Goal: Task Accomplishment & Management: Manage account settings

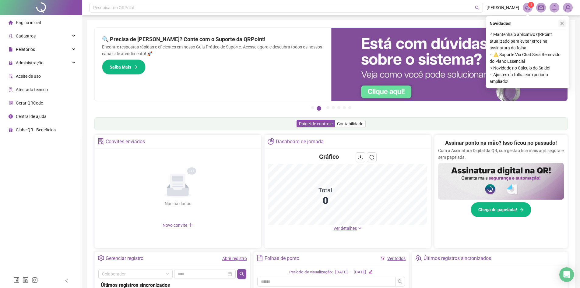
click at [562, 23] on icon "close" at bounding box center [562, 23] width 4 height 4
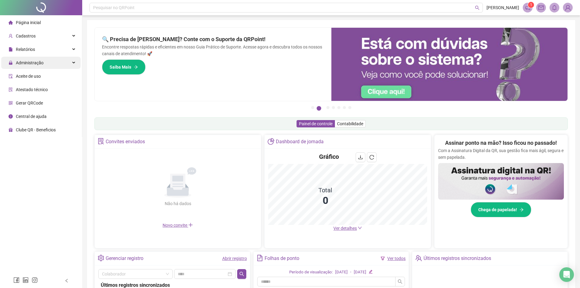
click at [56, 60] on div "Administração" at bounding box center [40, 63] width 79 height 12
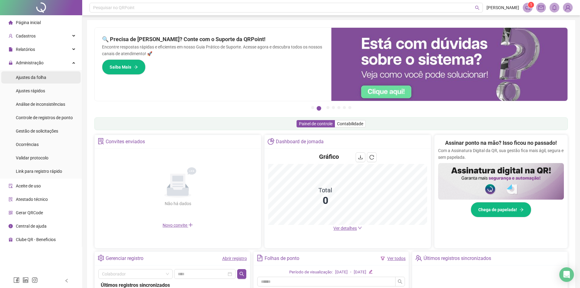
click at [38, 74] on div "Ajustes da folha" at bounding box center [31, 77] width 30 height 12
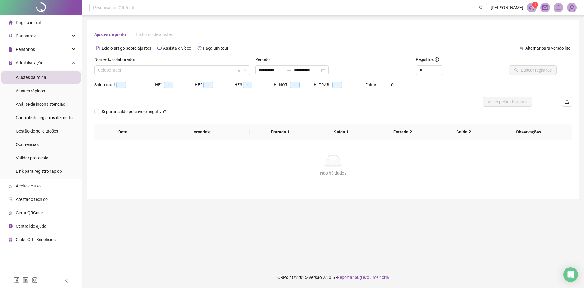
type input "**********"
click at [142, 69] on input "search" at bounding box center [169, 69] width 143 height 9
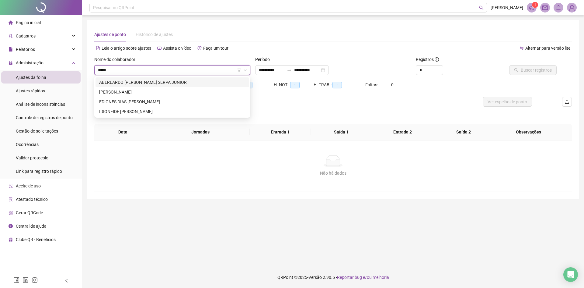
type input "******"
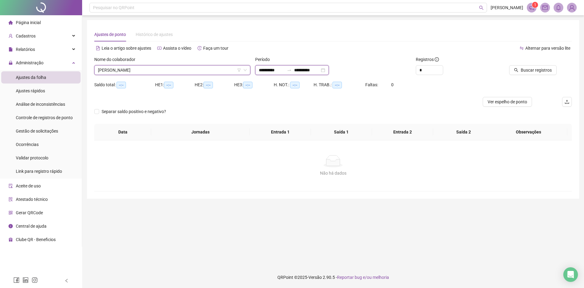
click at [320, 72] on input "**********" at bounding box center [307, 70] width 26 height 7
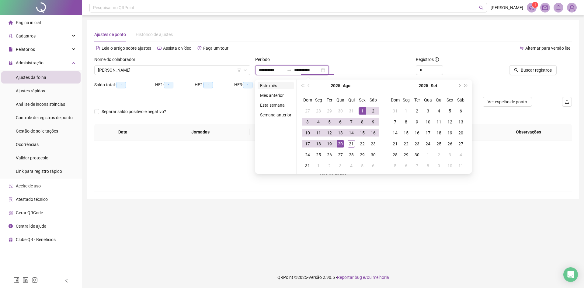
type input "**********"
drag, startPoint x: 272, startPoint y: 85, endPoint x: 365, endPoint y: 83, distance: 93.7
click at [272, 85] on li "Este mês" at bounding box center [276, 85] width 36 height 7
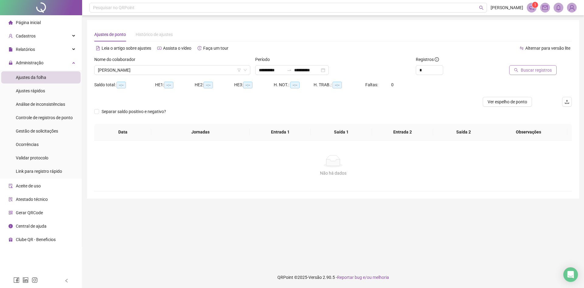
click at [553, 72] on button "Buscar registros" at bounding box center [532, 70] width 47 height 10
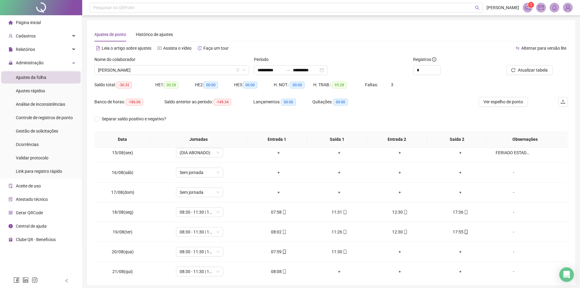
scroll to position [285, 0]
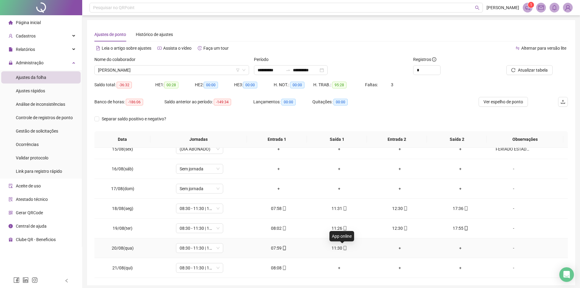
click at [343, 249] on icon "mobile" at bounding box center [345, 248] width 4 height 4
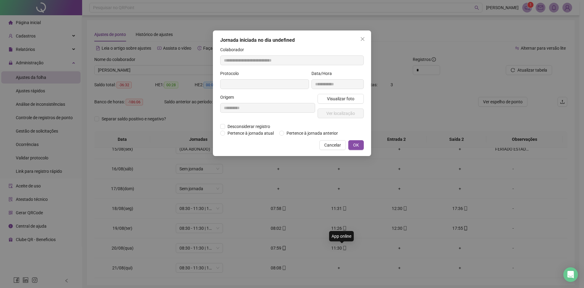
type input "**********"
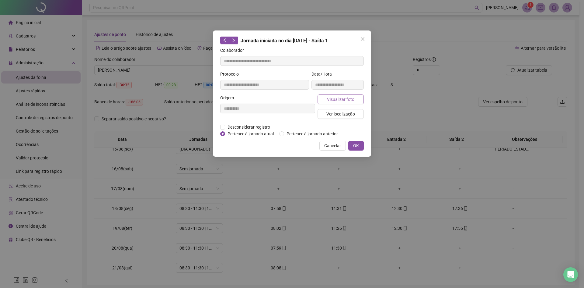
click at [343, 96] on span "Visualizar foto" at bounding box center [340, 99] width 27 height 7
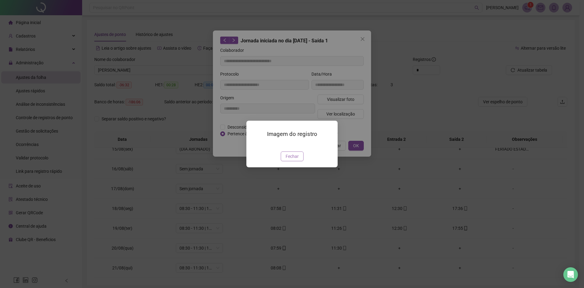
click at [293, 159] on span "Fechar" at bounding box center [292, 156] width 13 height 7
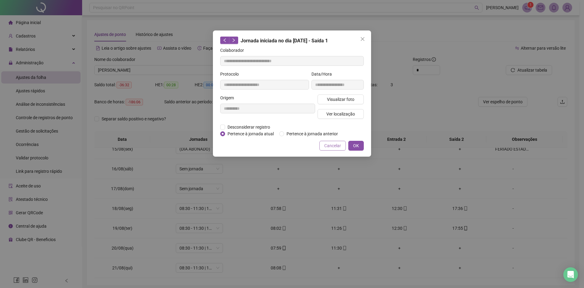
click at [329, 148] on span "Cancelar" at bounding box center [332, 145] width 17 height 7
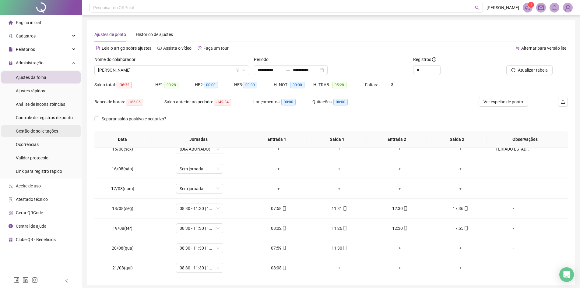
drag, startPoint x: 46, startPoint y: 131, endPoint x: 51, endPoint y: 128, distance: 6.3
click at [46, 133] on span "Gestão de solicitações" at bounding box center [37, 130] width 42 height 5
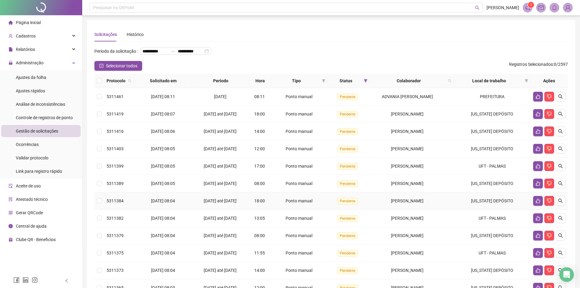
scroll to position [61, 0]
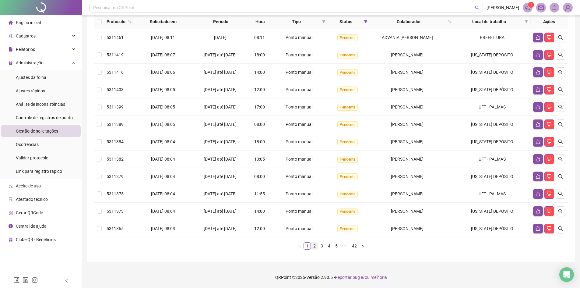
click at [314, 249] on link "2" at bounding box center [314, 245] width 7 height 7
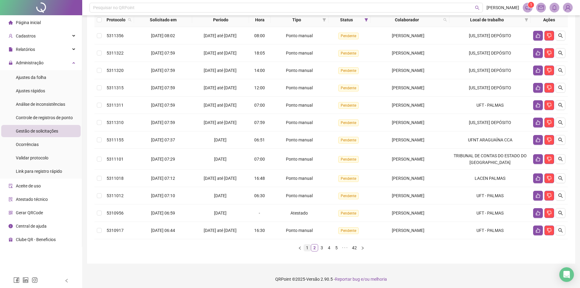
click at [307, 251] on link "1" at bounding box center [307, 247] width 7 height 7
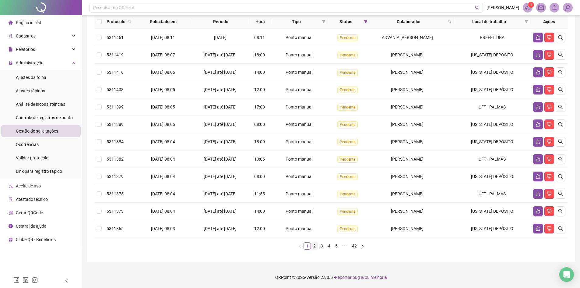
click at [315, 249] on link "2" at bounding box center [314, 245] width 7 height 7
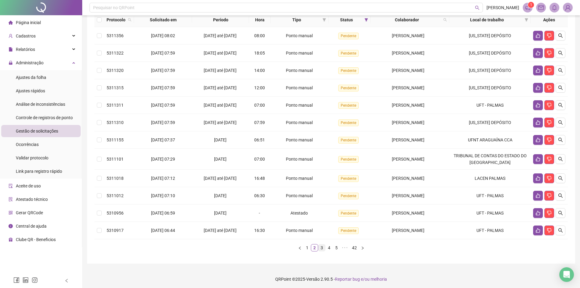
click at [320, 251] on link "3" at bounding box center [321, 247] width 7 height 7
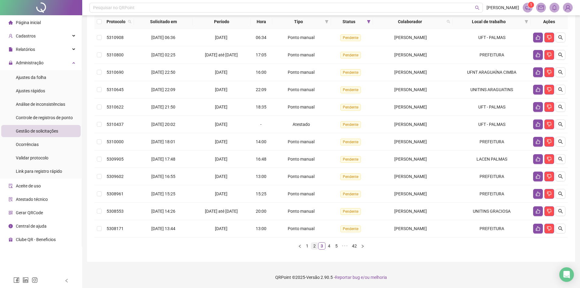
click at [314, 249] on link "2" at bounding box center [314, 245] width 7 height 7
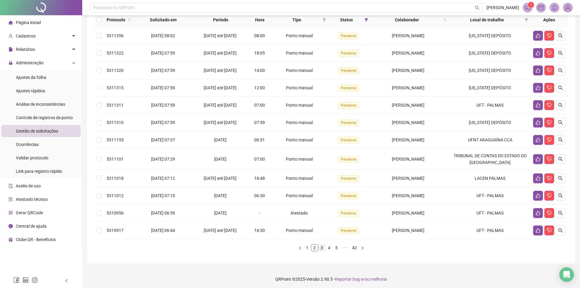
click at [321, 251] on link "3" at bounding box center [321, 247] width 7 height 7
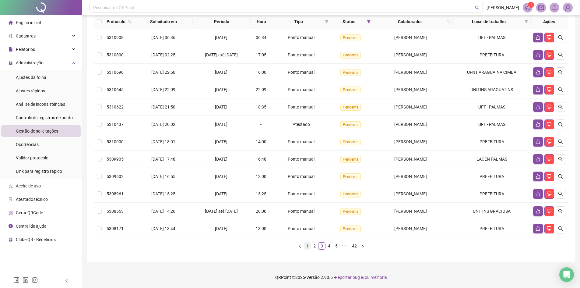
click at [307, 249] on link "1" at bounding box center [307, 245] width 7 height 7
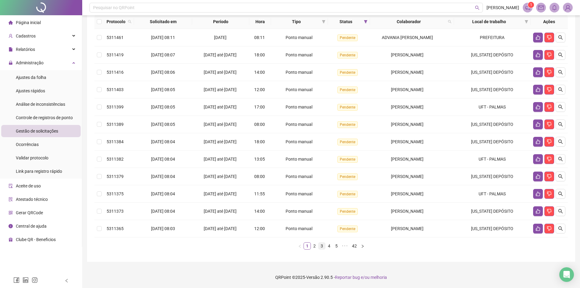
click at [323, 249] on link "3" at bounding box center [321, 245] width 7 height 7
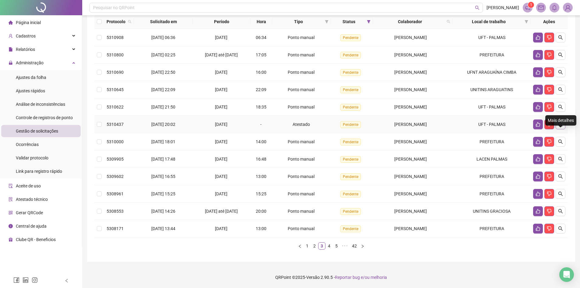
click at [559, 127] on icon "search" at bounding box center [560, 124] width 5 height 5
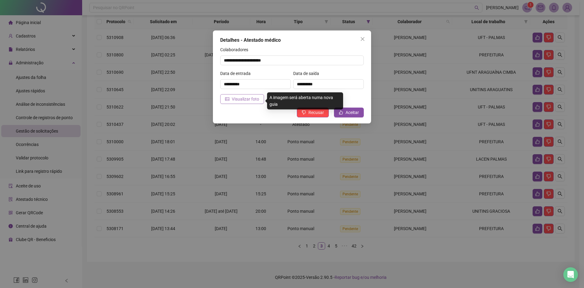
click at [240, 99] on span "Visualizar foto" at bounding box center [245, 99] width 27 height 7
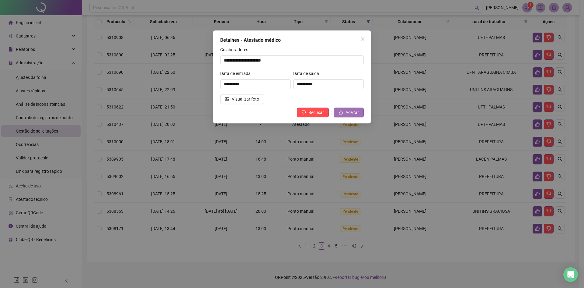
click at [349, 110] on span "Aceitar" at bounding box center [352, 112] width 13 height 7
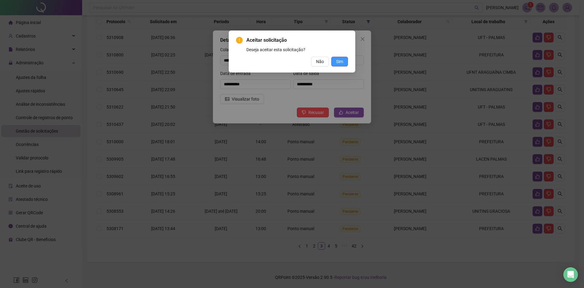
click at [334, 58] on button "Sim" at bounding box center [339, 62] width 17 height 10
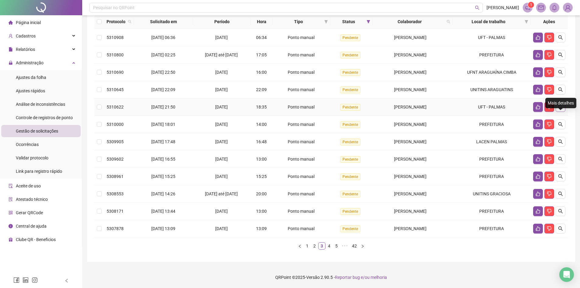
click at [558, 112] on button "button" at bounding box center [560, 107] width 10 height 10
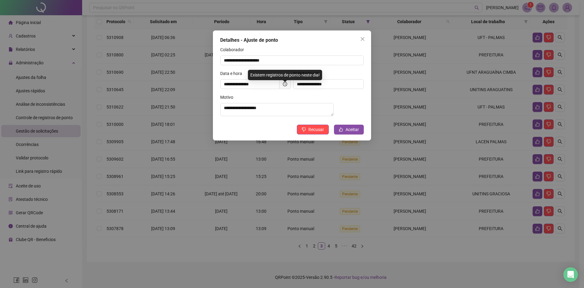
click at [348, 126] on div "**********" at bounding box center [292, 85] width 158 height 110
click at [355, 131] on span "Aceitar" at bounding box center [352, 129] width 13 height 7
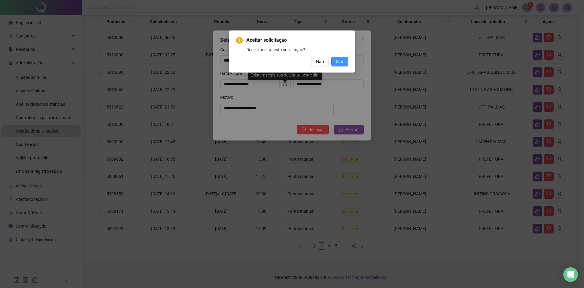
click at [343, 62] on span "Sim" at bounding box center [339, 61] width 7 height 7
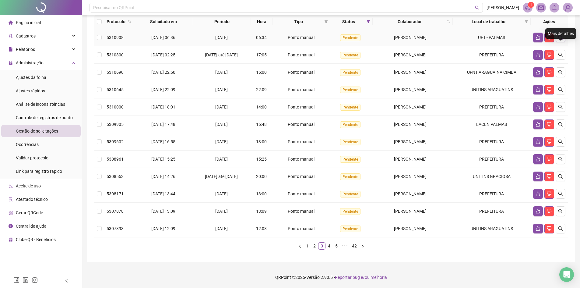
click at [561, 42] on button "button" at bounding box center [560, 38] width 10 height 10
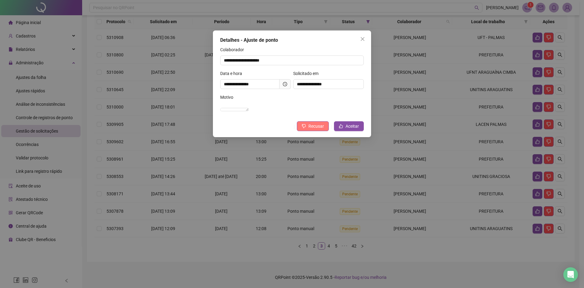
click at [315, 129] on span "Recusar" at bounding box center [317, 126] width 16 height 7
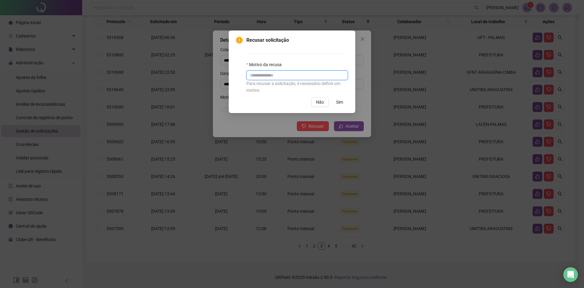
click at [313, 74] on input "text" at bounding box center [297, 75] width 102 height 10
type input "*"
type input "**********"
click at [345, 102] on button "Sim" at bounding box center [339, 102] width 17 height 10
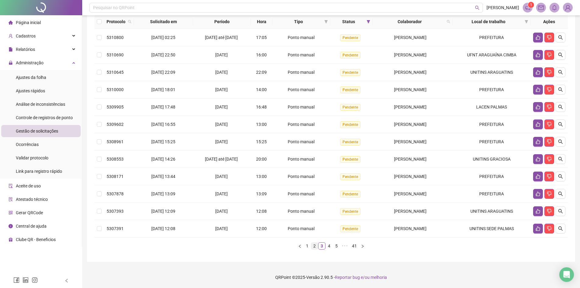
click at [313, 249] on link "2" at bounding box center [314, 245] width 7 height 7
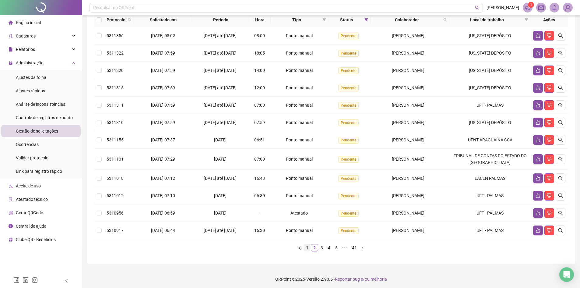
click at [309, 251] on link "1" at bounding box center [307, 247] width 7 height 7
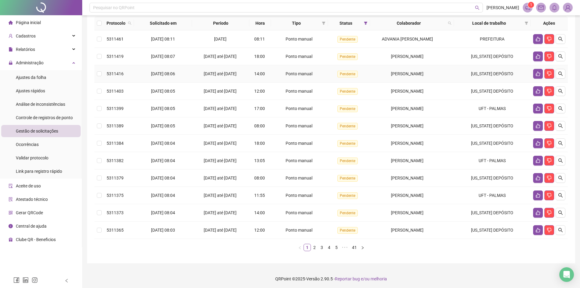
scroll to position [69, 0]
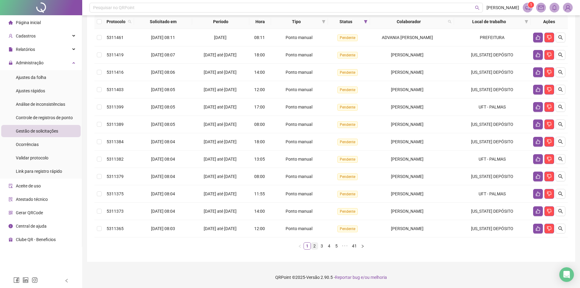
click at [316, 244] on link "2" at bounding box center [314, 245] width 7 height 7
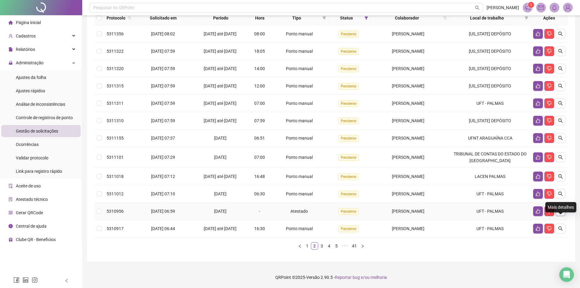
click at [561, 213] on icon "search" at bounding box center [560, 210] width 5 height 5
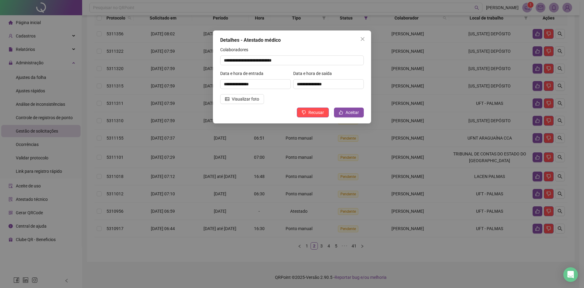
click at [219, 97] on div "Visualizar foto" at bounding box center [255, 99] width 73 height 10
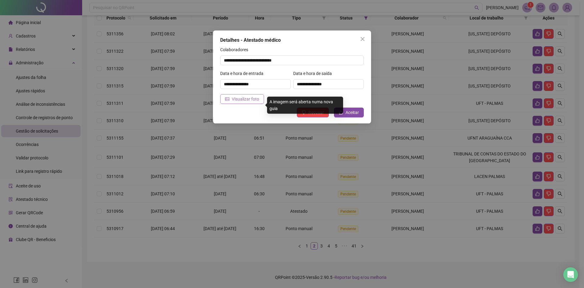
click at [232, 97] on span "Visualizar foto" at bounding box center [245, 99] width 27 height 7
click at [254, 96] on span "Visualizar foto" at bounding box center [245, 99] width 27 height 7
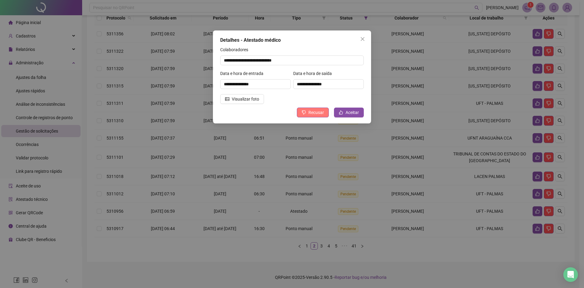
click at [317, 111] on span "Recusar" at bounding box center [317, 112] width 16 height 7
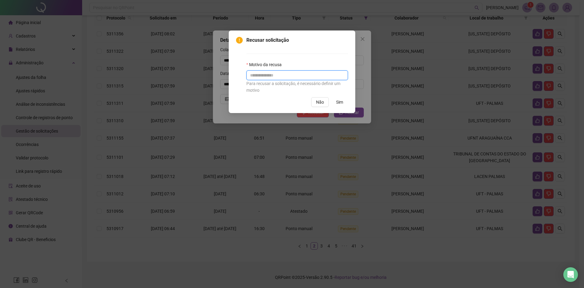
click at [311, 76] on input "text" at bounding box center [297, 75] width 102 height 10
type input "**********"
click at [337, 103] on span "Sim" at bounding box center [339, 102] width 7 height 7
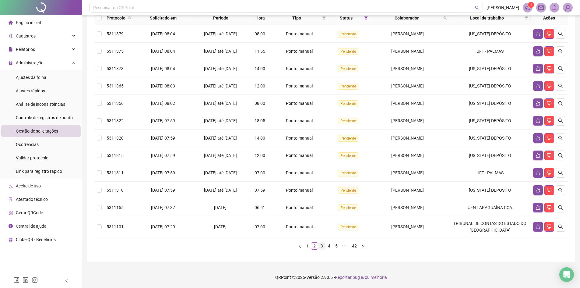
click at [321, 247] on link "3" at bounding box center [321, 245] width 7 height 7
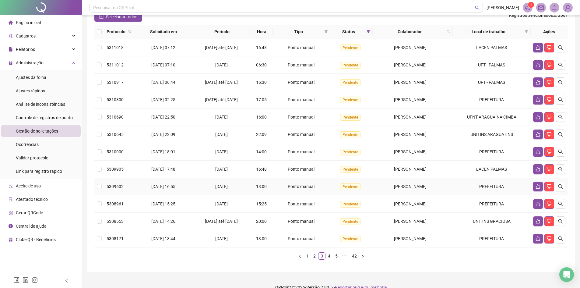
scroll to position [38, 0]
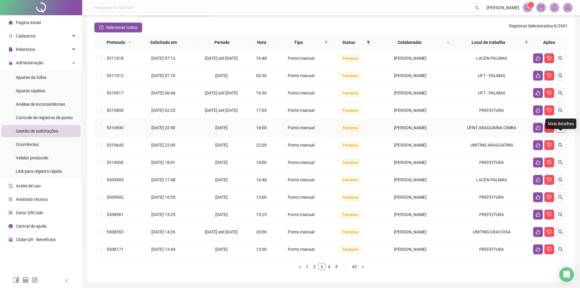
click at [563, 132] on button "button" at bounding box center [560, 128] width 10 height 10
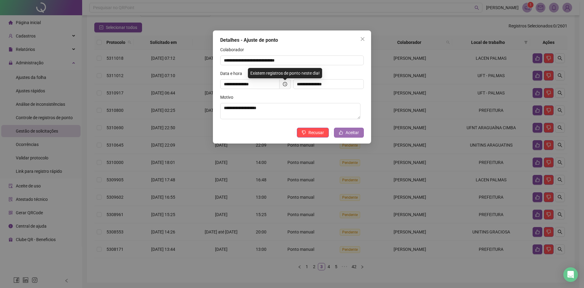
click at [359, 131] on button "Aceitar" at bounding box center [349, 133] width 30 height 10
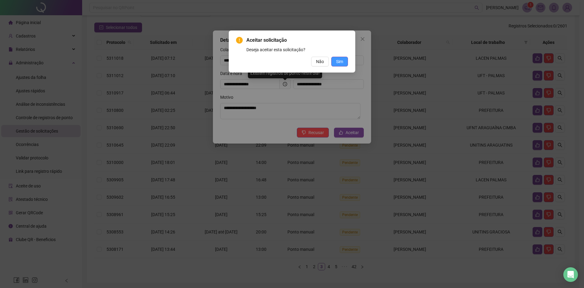
click at [342, 63] on span "Sim" at bounding box center [339, 61] width 7 height 7
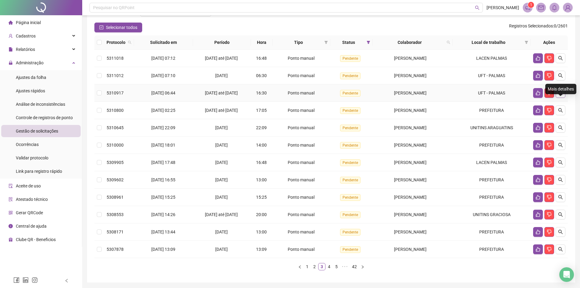
click at [561, 95] on icon "search" at bounding box center [560, 92] width 5 height 5
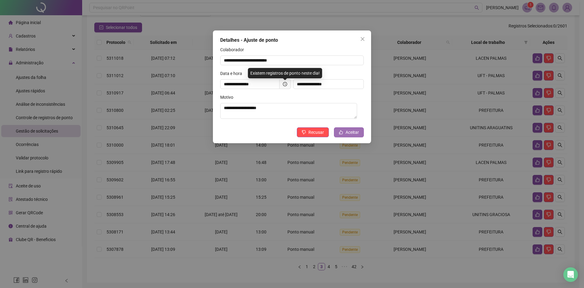
click at [354, 135] on span "Aceitar" at bounding box center [352, 132] width 13 height 7
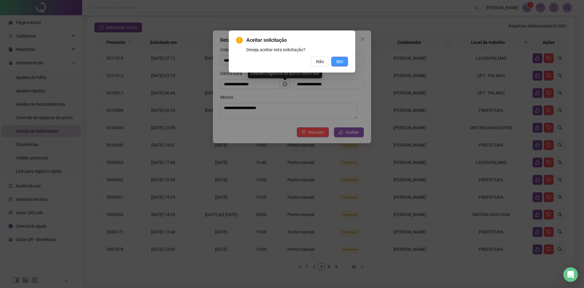
click at [344, 58] on button "Sim" at bounding box center [339, 62] width 17 height 10
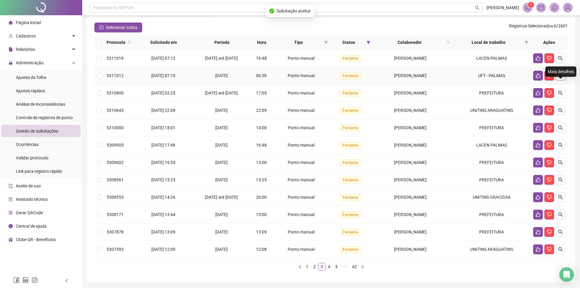
click at [563, 80] on button "button" at bounding box center [560, 76] width 10 height 10
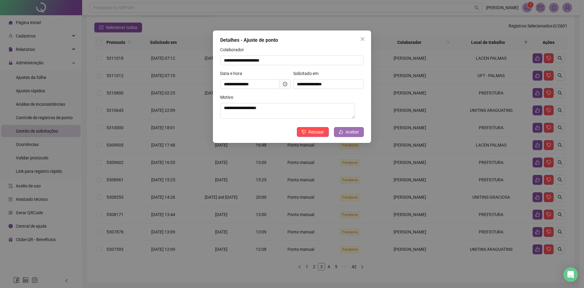
click at [353, 131] on span "Aceitar" at bounding box center [352, 131] width 13 height 7
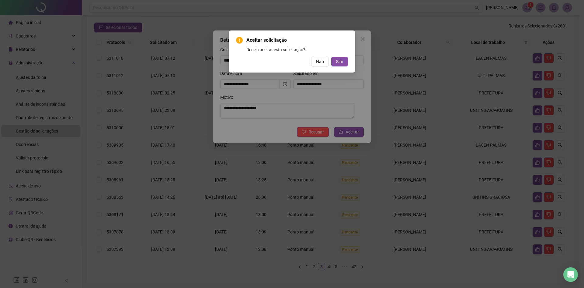
click at [338, 55] on div "Aceitar solicitação Deseja aceitar esta solicitação? Não Sim" at bounding box center [292, 52] width 112 height 30
click at [340, 58] on span "Sim" at bounding box center [339, 61] width 7 height 7
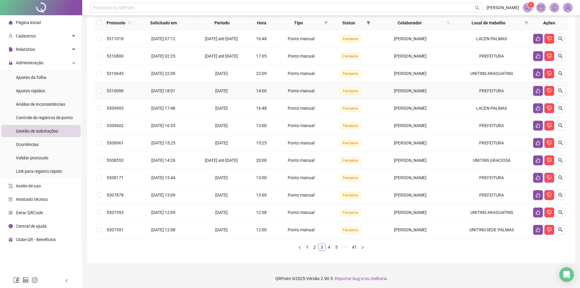
scroll to position [69, 0]
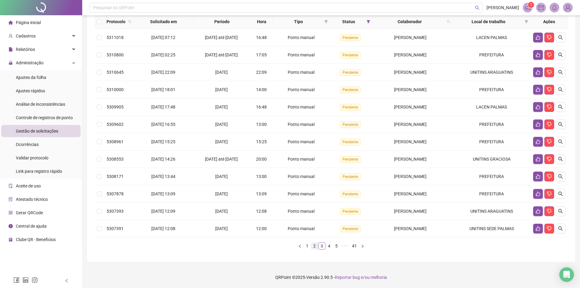
click at [313, 246] on link "2" at bounding box center [314, 245] width 7 height 7
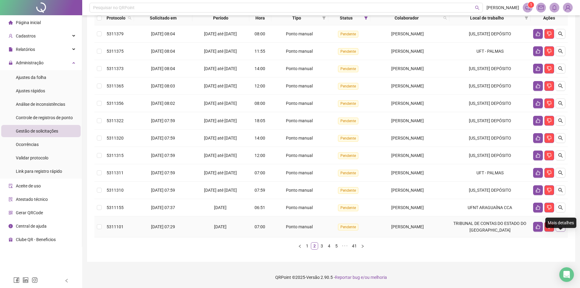
click at [559, 229] on icon "search" at bounding box center [560, 226] width 5 height 5
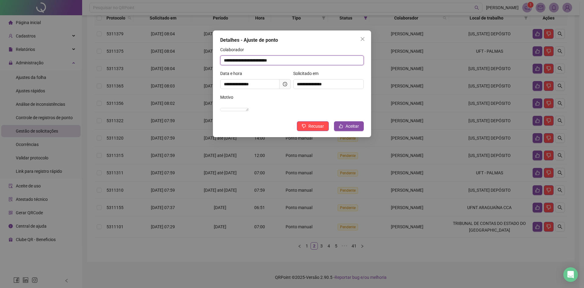
drag, startPoint x: 291, startPoint y: 59, endPoint x: 215, endPoint y: 55, distance: 76.2
click at [215, 55] on div "**********" at bounding box center [292, 83] width 158 height 107
click at [354, 129] on span "Aceitar" at bounding box center [352, 126] width 13 height 7
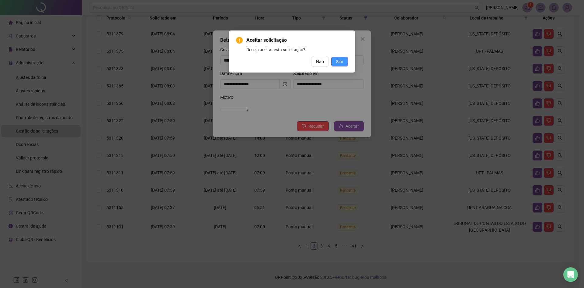
click at [343, 62] on span "Sim" at bounding box center [339, 61] width 7 height 7
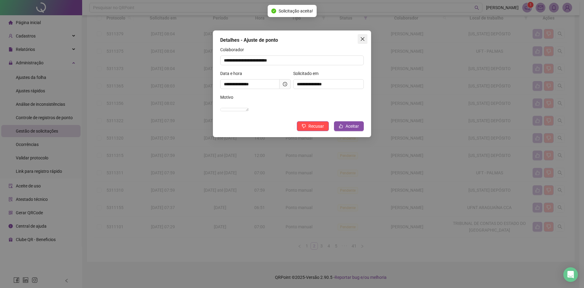
click at [363, 40] on icon "close" at bounding box center [362, 39] width 5 height 5
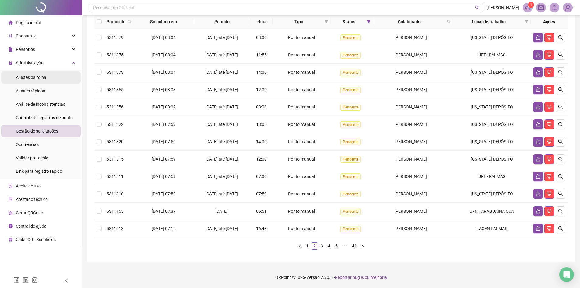
click at [55, 76] on li "Ajustes da folha" at bounding box center [40, 77] width 79 height 12
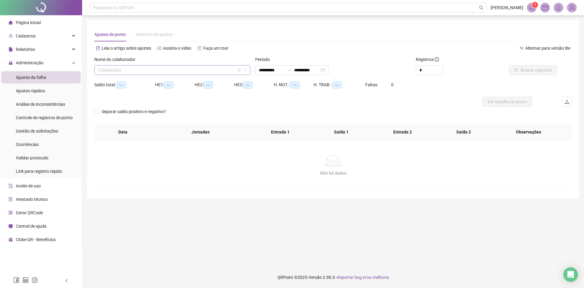
type input "**********"
click at [123, 71] on input "search" at bounding box center [169, 69] width 143 height 9
paste input "**********"
type input "**********"
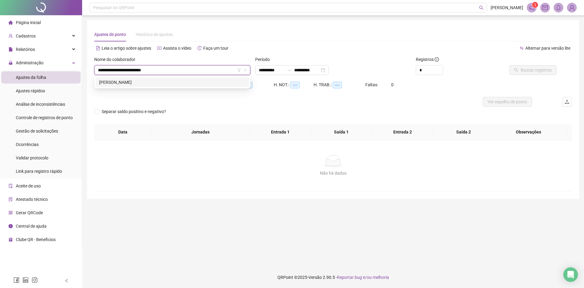
click at [127, 81] on div "WALLAS CONCEIÇÃO DE OLIVEIRA" at bounding box center [172, 82] width 146 height 7
click at [281, 66] on div "**********" at bounding box center [292, 70] width 74 height 10
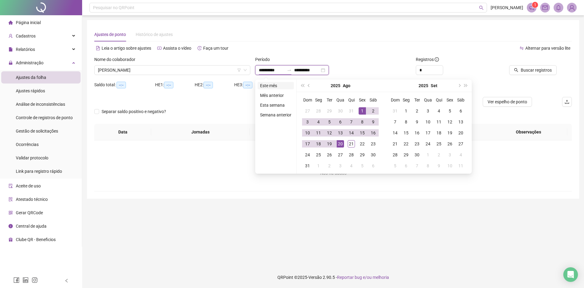
type input "**********"
click at [264, 85] on li "Este mês" at bounding box center [276, 85] width 36 height 7
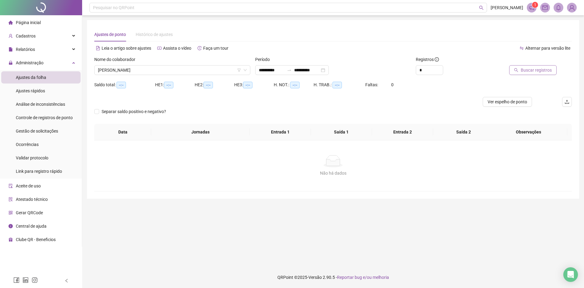
click at [525, 72] on span "Buscar registros" at bounding box center [536, 70] width 31 height 7
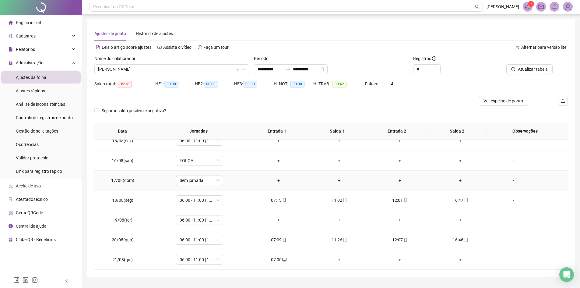
scroll to position [16, 0]
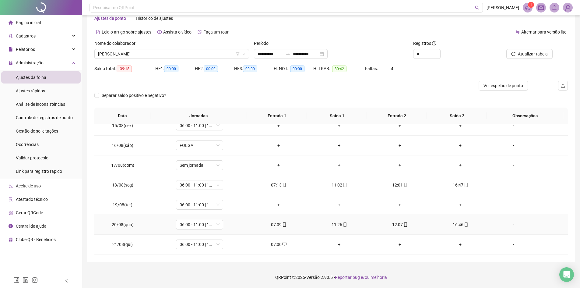
click at [342, 221] on div "11:26" at bounding box center [339, 224] width 51 height 7
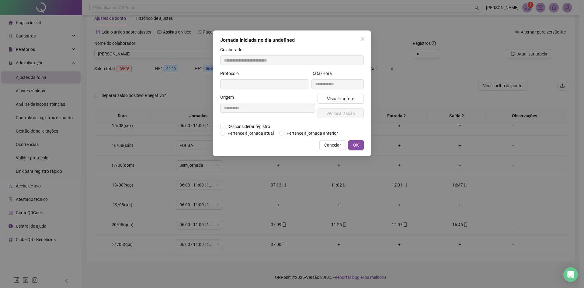
type input "**********"
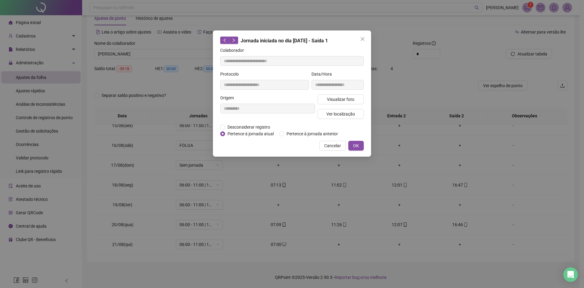
click at [340, 225] on div "**********" at bounding box center [292, 144] width 584 height 288
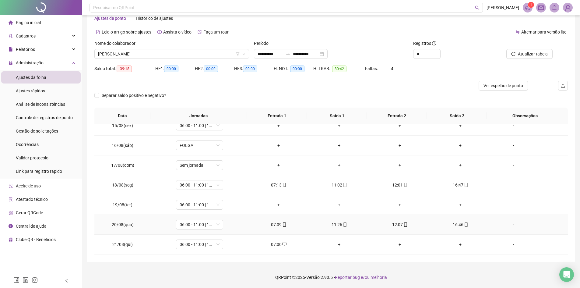
click at [343, 224] on icon "mobile" at bounding box center [344, 224] width 3 height 4
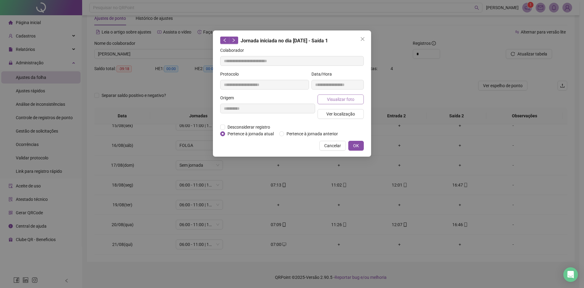
click at [346, 96] on span "Visualizar foto" at bounding box center [340, 99] width 27 height 7
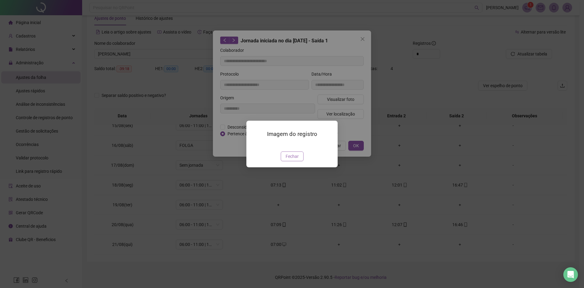
click at [291, 159] on span "Fechar" at bounding box center [292, 156] width 13 height 7
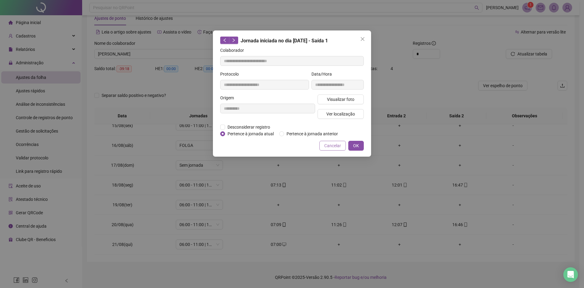
click at [342, 147] on button "Cancelar" at bounding box center [333, 146] width 26 height 10
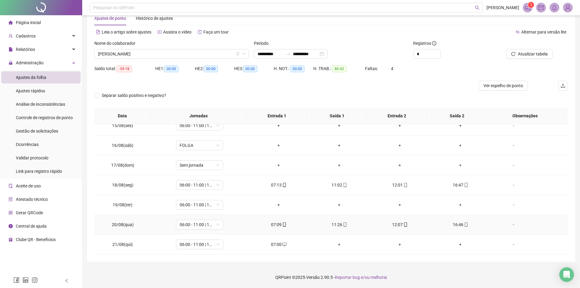
click at [397, 224] on div "12:07" at bounding box center [399, 224] width 51 height 7
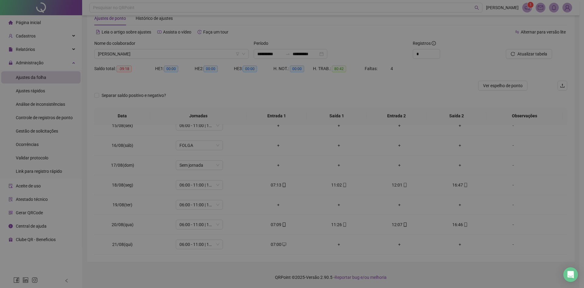
type input "**********"
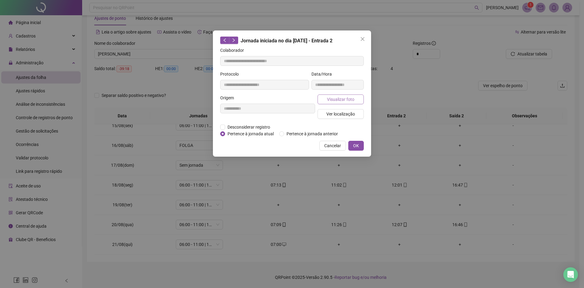
click at [354, 96] on button "Visualizar foto" at bounding box center [341, 99] width 46 height 10
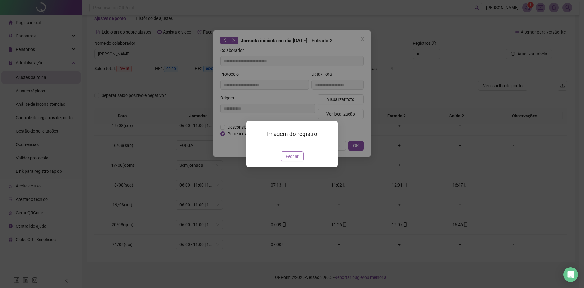
click at [297, 159] on span "Fechar" at bounding box center [292, 156] width 13 height 7
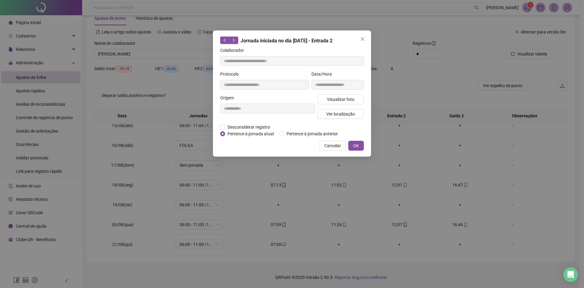
click at [459, 223] on div "**********" at bounding box center [292, 144] width 584 height 288
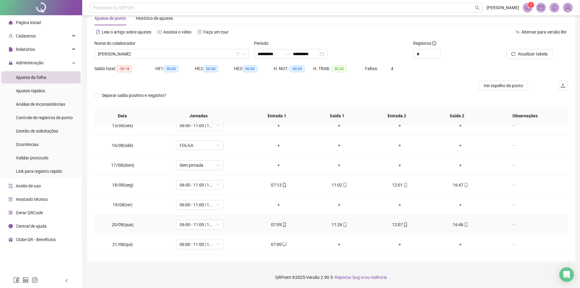
click at [464, 225] on icon "mobile" at bounding box center [466, 224] width 4 height 4
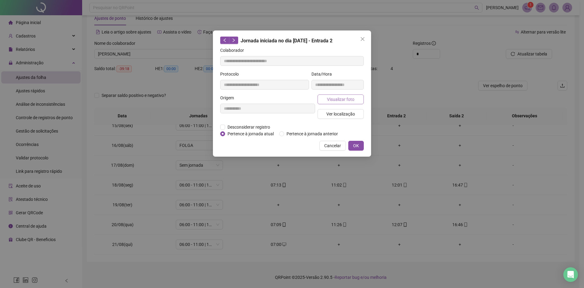
click at [362, 97] on button "Visualizar foto" at bounding box center [341, 99] width 46 height 10
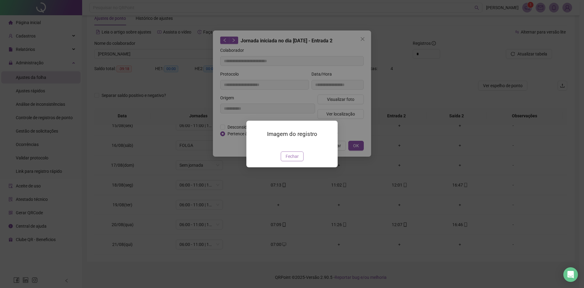
click at [294, 159] on span "Fechar" at bounding box center [292, 156] width 13 height 7
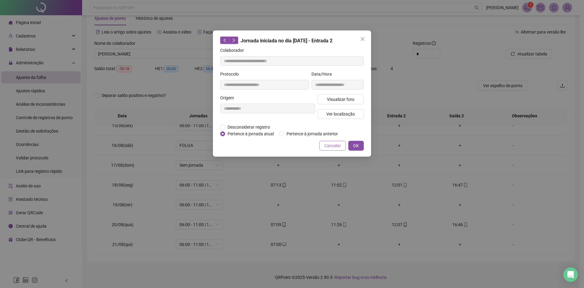
click at [325, 142] on span "Cancelar" at bounding box center [332, 145] width 17 height 7
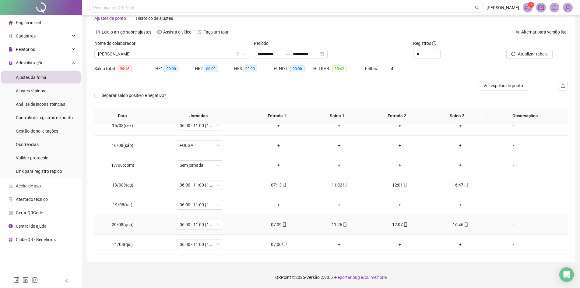
click at [464, 222] on icon "mobile" at bounding box center [466, 224] width 4 height 4
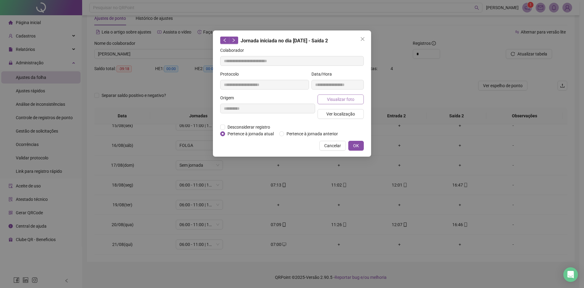
click at [335, 100] on span "Visualizar foto" at bounding box center [340, 99] width 27 height 7
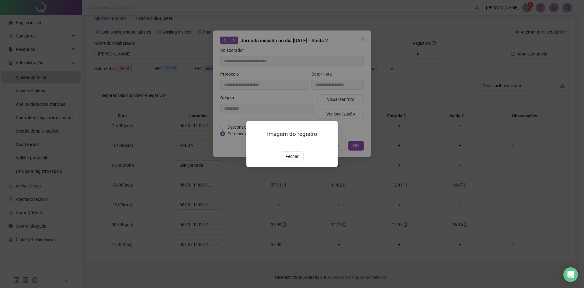
click at [254, 145] on img at bounding box center [254, 145] width 0 height 0
click at [294, 159] on span "Fechar" at bounding box center [292, 156] width 13 height 7
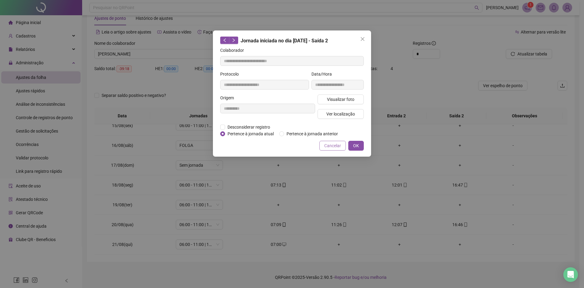
click at [328, 145] on span "Cancelar" at bounding box center [332, 145] width 17 height 7
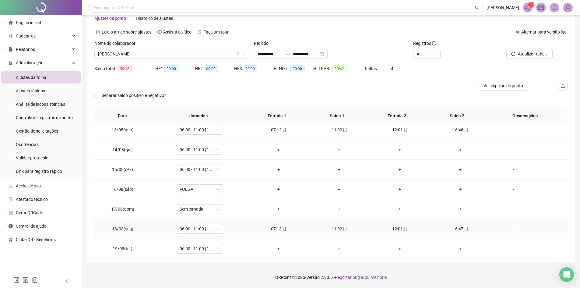
scroll to position [164, 0]
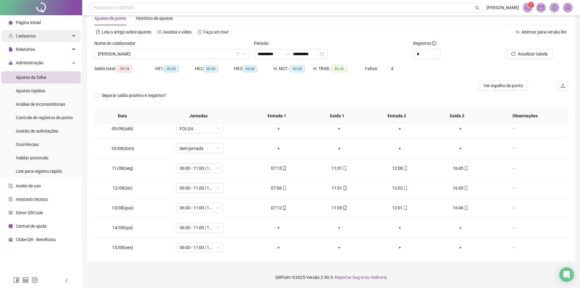
click at [62, 35] on div "Cadastros" at bounding box center [40, 36] width 79 height 12
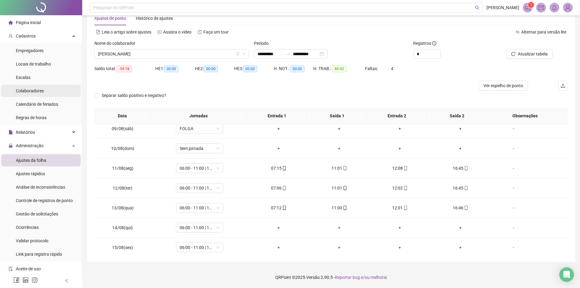
click at [35, 90] on span "Colaboradores" at bounding box center [30, 90] width 28 height 5
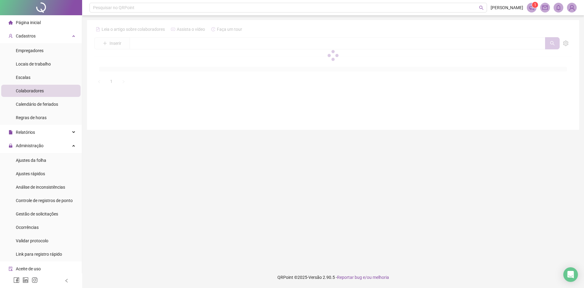
click at [181, 44] on div at bounding box center [333, 55] width 478 height 62
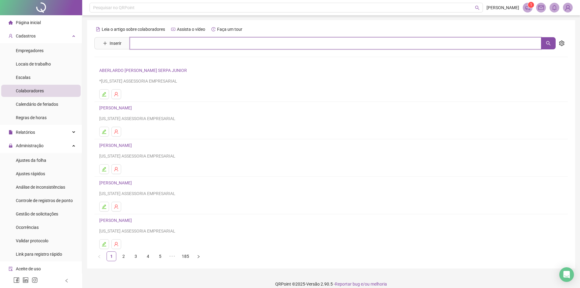
click at [185, 41] on input "text" at bounding box center [335, 43] width 411 height 12
paste input "**********"
click at [132, 40] on input "**********" at bounding box center [335, 43] width 411 height 12
click at [218, 43] on input "**********" at bounding box center [335, 43] width 411 height 12
type input "**********"
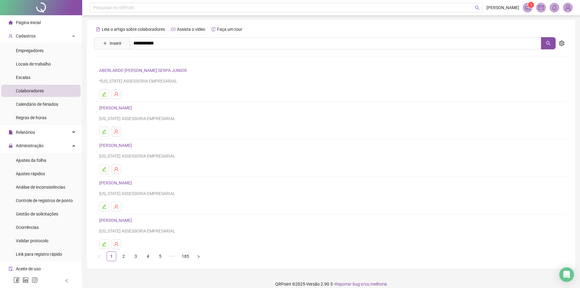
click at [138, 61] on link "WALLAS CONCEIÇÃO DE OLIVEIRA" at bounding box center [122, 61] width 33 height 5
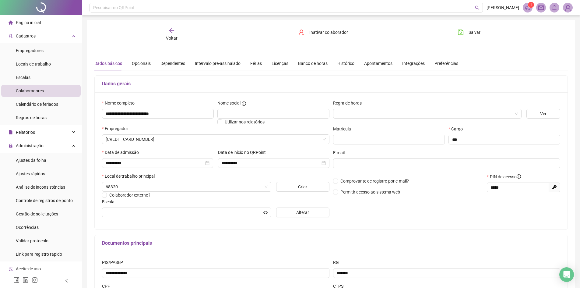
type input "**********"
click at [257, 189] on span "68320" at bounding box center [187, 186] width 162 height 9
click at [256, 186] on input "search" at bounding box center [184, 186] width 156 height 9
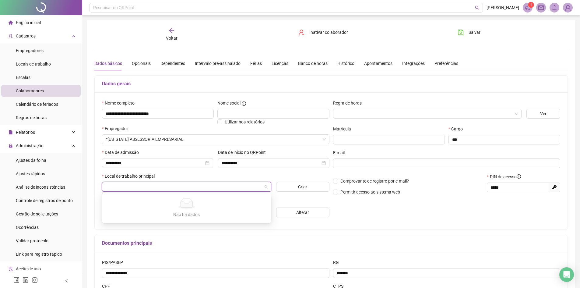
click at [262, 130] on div "Empregador" at bounding box center [215, 129] width 227 height 9
click at [265, 187] on span at bounding box center [187, 186] width 162 height 9
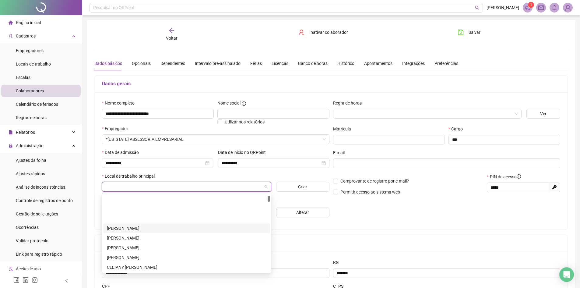
scroll to position [61, 0]
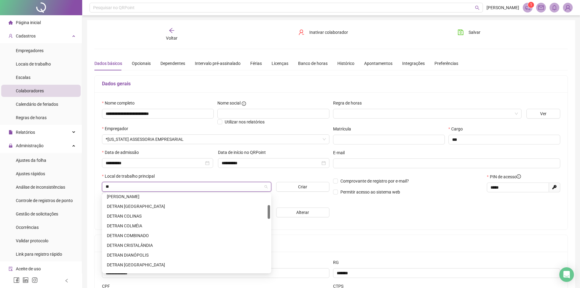
type input "***"
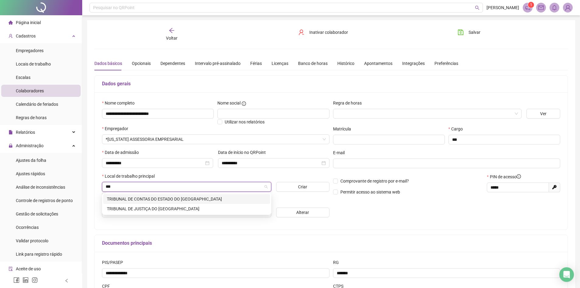
scroll to position [0, 0]
click at [183, 211] on div "TRIBUNAL DE JUSTIÇA DO ESTADO DO TOCANTINS" at bounding box center [186, 208] width 159 height 7
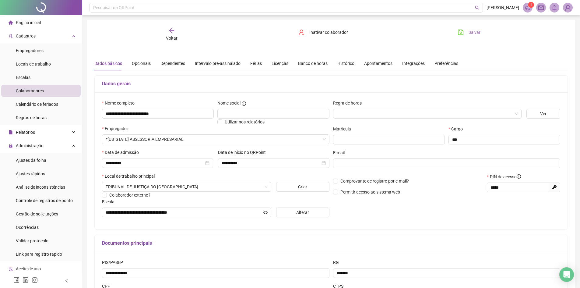
click at [478, 33] on span "Salvar" at bounding box center [474, 32] width 12 height 7
drag, startPoint x: 471, startPoint y: 33, endPoint x: 452, endPoint y: 34, distance: 18.6
click at [470, 34] on span "Salvar" at bounding box center [474, 32] width 12 height 7
click at [39, 162] on span "Ajustes da folha" at bounding box center [31, 160] width 30 height 5
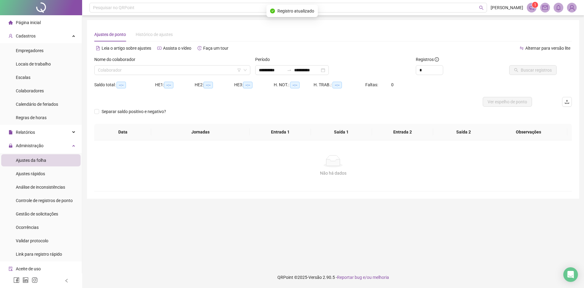
type input "**********"
click at [49, 209] on div "Gestão de solicitações" at bounding box center [37, 214] width 42 height 12
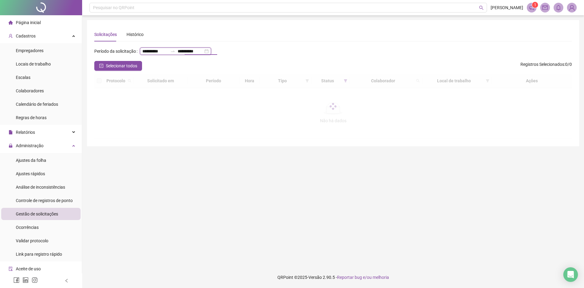
click at [178, 54] on input "**********" at bounding box center [191, 51] width 26 height 7
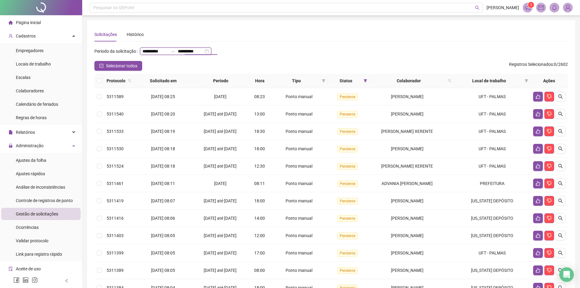
type input "**********"
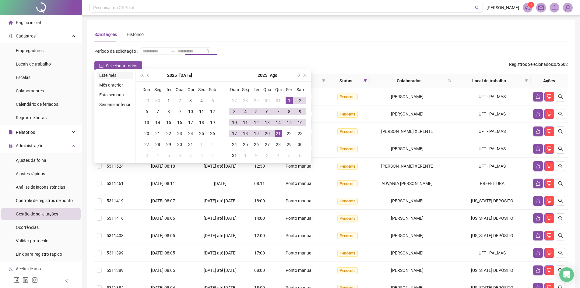
click at [112, 72] on li "Este mês" at bounding box center [115, 75] width 36 height 7
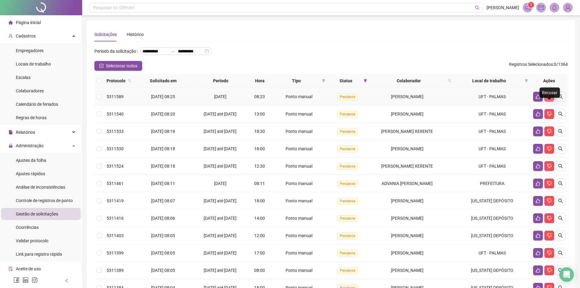
click at [552, 101] on button "button" at bounding box center [549, 97] width 10 height 10
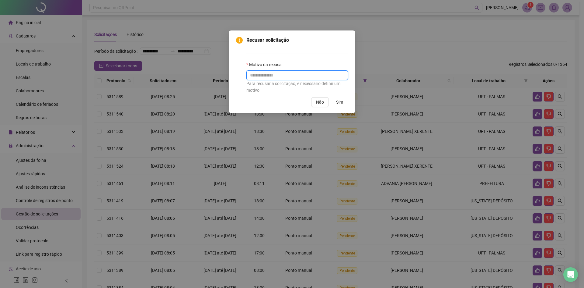
click at [315, 75] on input "text" at bounding box center [297, 75] width 102 height 10
type input "**********"
click at [340, 102] on span "Sim" at bounding box center [339, 102] width 7 height 7
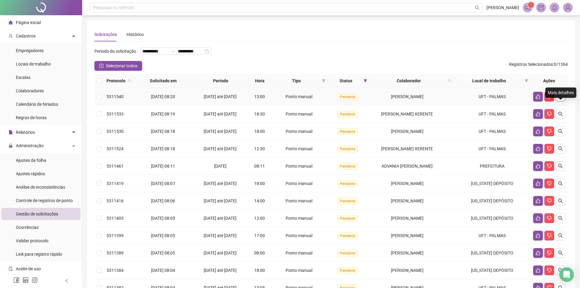
click at [558, 99] on icon "search" at bounding box center [560, 96] width 4 height 4
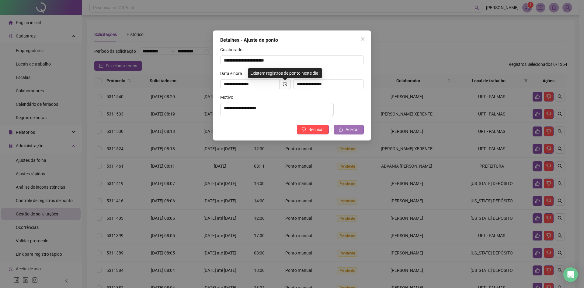
click at [352, 133] on span "Aceitar" at bounding box center [352, 129] width 13 height 7
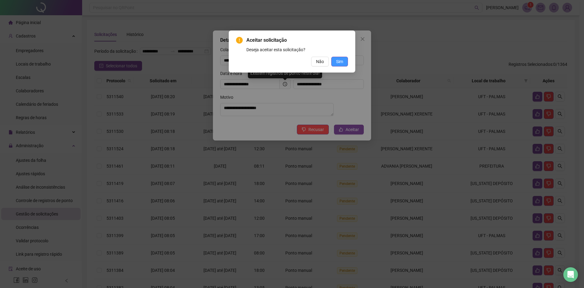
click at [342, 61] on span "Sim" at bounding box center [339, 61] width 7 height 7
click at [341, 61] on div "Aceitar solicitação Deseja aceitar esta solicitação? Não Sim" at bounding box center [292, 144] width 584 height 288
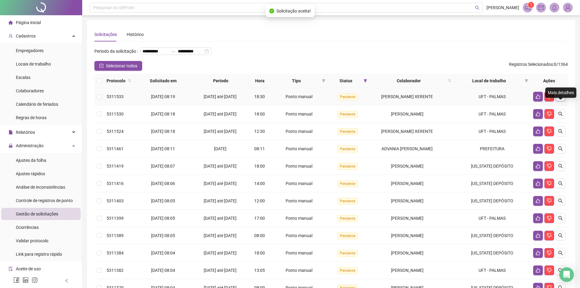
click at [560, 99] on icon "search" at bounding box center [560, 96] width 5 height 5
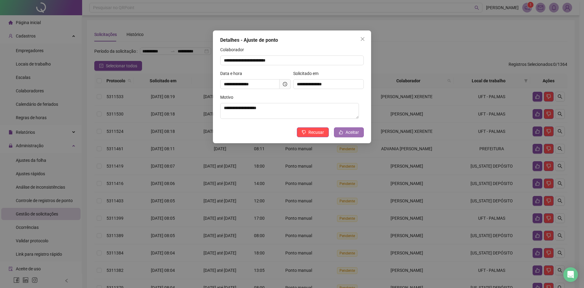
click at [353, 129] on button "Aceitar" at bounding box center [349, 132] width 30 height 10
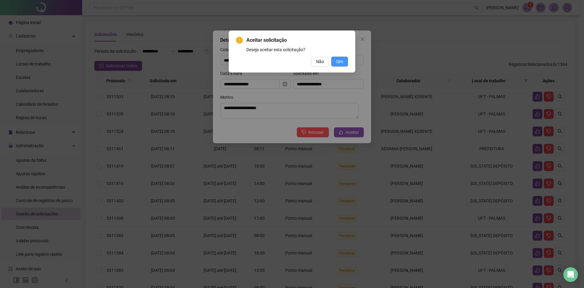
click at [344, 62] on button "Sim" at bounding box center [339, 62] width 17 height 10
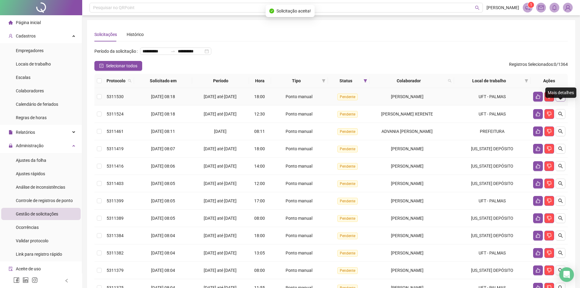
click at [559, 99] on icon "search" at bounding box center [560, 96] width 5 height 5
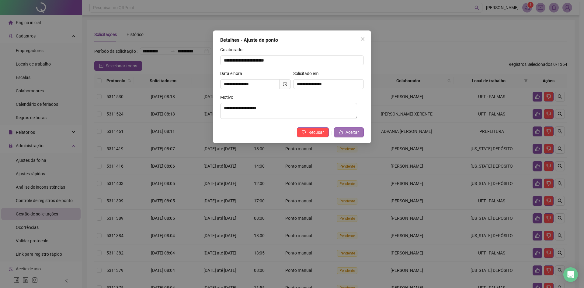
click at [351, 132] on span "Aceitar" at bounding box center [352, 132] width 13 height 7
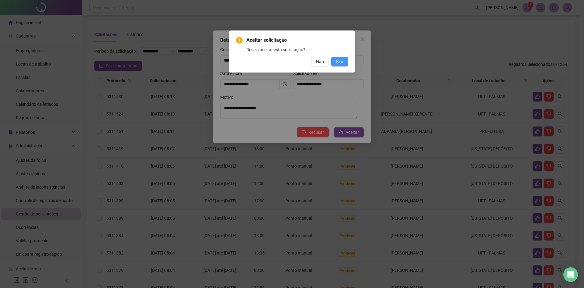
click at [343, 60] on span "Sim" at bounding box center [339, 61] width 7 height 7
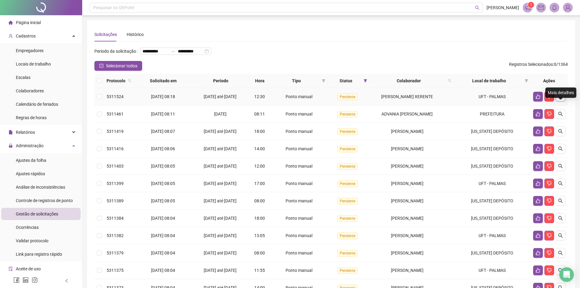
click at [562, 99] on icon "search" at bounding box center [560, 96] width 5 height 5
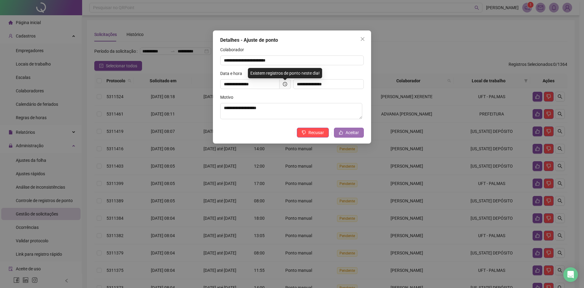
click at [356, 134] on span "Aceitar" at bounding box center [352, 132] width 13 height 7
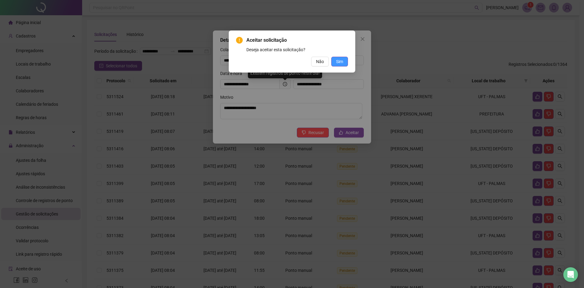
click at [341, 61] on span "Sim" at bounding box center [339, 61] width 7 height 7
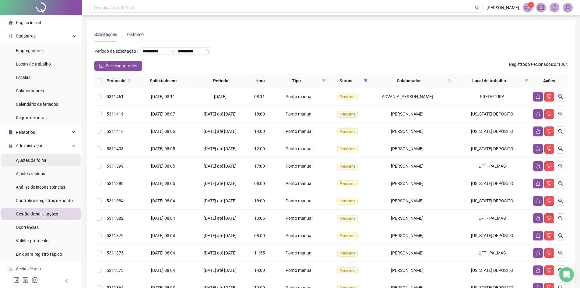
click at [46, 163] on li "Ajustes da folha" at bounding box center [40, 160] width 79 height 12
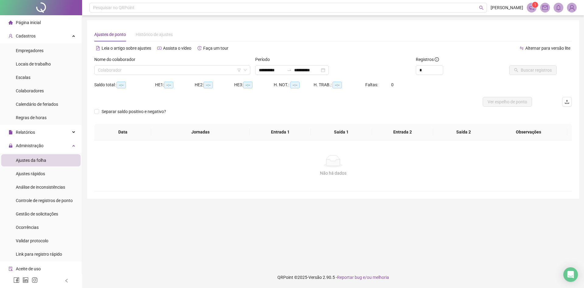
type input "**********"
click at [149, 71] on input "search" at bounding box center [169, 69] width 143 height 9
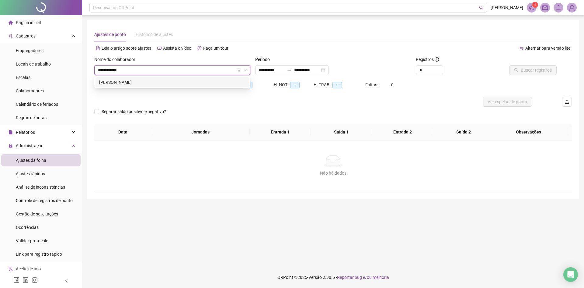
type input "**********"
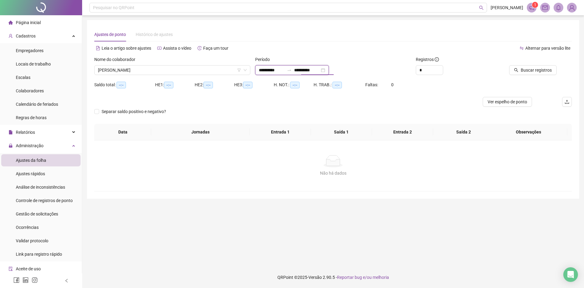
click at [317, 69] on input "**********" at bounding box center [307, 70] width 26 height 7
type input "**********"
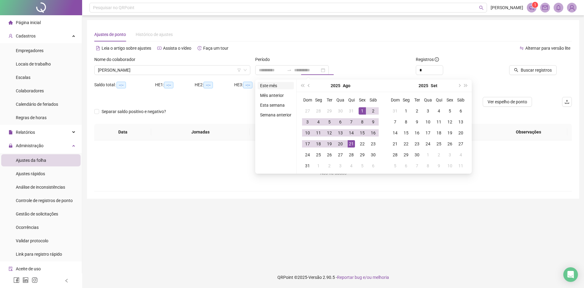
click at [274, 83] on li "Este mês" at bounding box center [276, 85] width 36 height 7
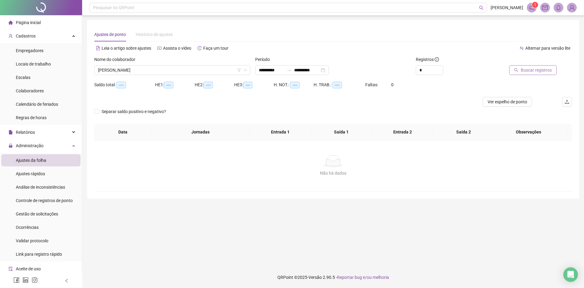
click at [534, 71] on span "Buscar registros" at bounding box center [536, 70] width 31 height 7
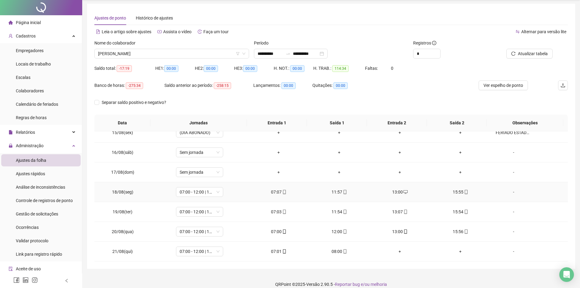
scroll to position [23, 0]
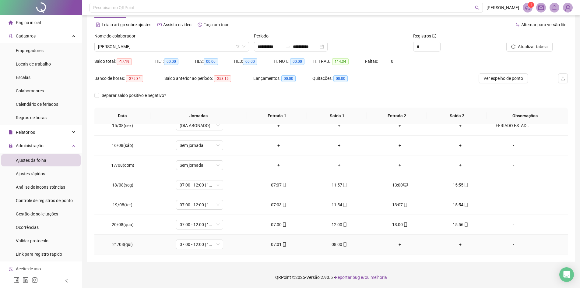
click at [342, 244] on span "mobile" at bounding box center [344, 244] width 5 height 4
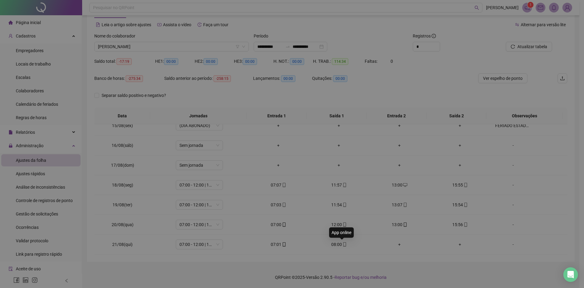
type input "**********"
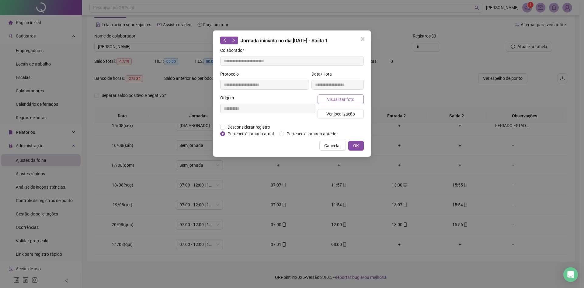
click at [350, 101] on span "Visualizar foto" at bounding box center [340, 99] width 27 height 7
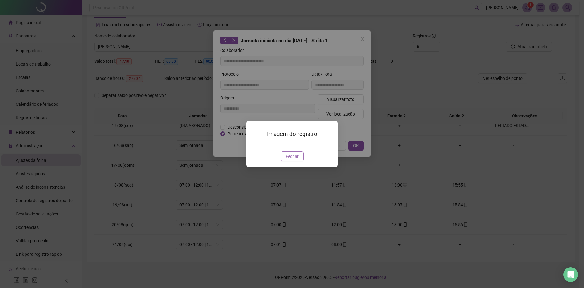
click at [295, 159] on span "Fechar" at bounding box center [292, 156] width 13 height 7
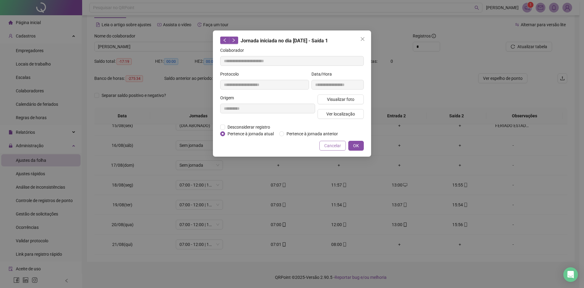
click at [327, 148] on span "Cancelar" at bounding box center [332, 145] width 17 height 7
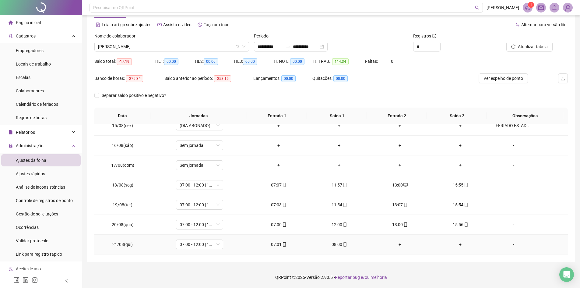
click at [343, 244] on icon "mobile" at bounding box center [345, 244] width 4 height 4
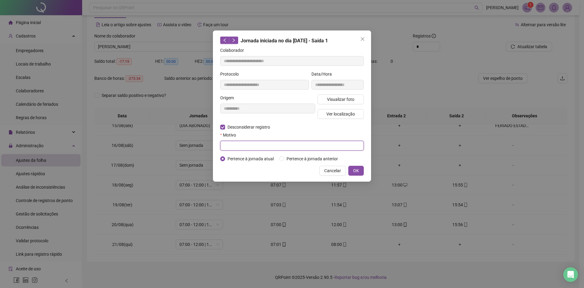
click at [232, 144] on input "text" at bounding box center [292, 146] width 144 height 10
type input "**********"
click at [358, 167] on span "OK" at bounding box center [356, 170] width 6 height 7
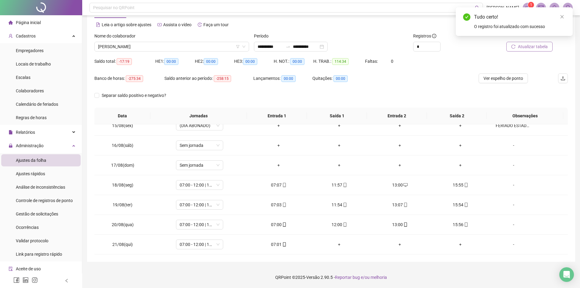
click at [529, 47] on span "Atualizar tabela" at bounding box center [533, 46] width 30 height 7
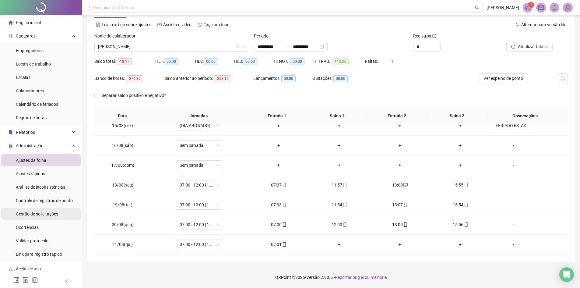
click at [42, 212] on span "Gestão de solicitações" at bounding box center [37, 213] width 42 height 5
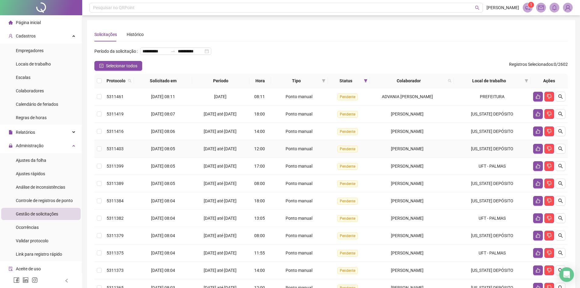
click at [443, 157] on td "JORGE ARAUJO DE SOUSA" at bounding box center [412, 148] width 84 height 17
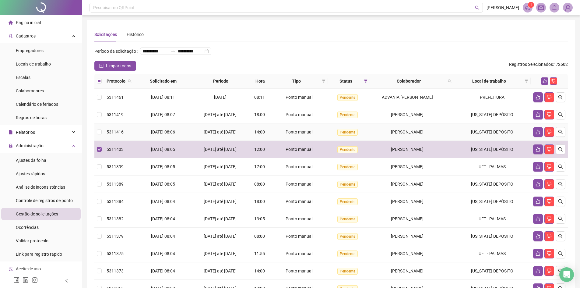
click at [437, 135] on div "JORGE ARAUJO DE SOUSA" at bounding box center [407, 131] width 70 height 7
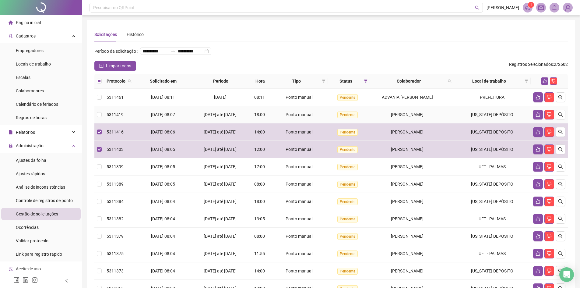
click at [434, 118] on div "JORGE ARAUJO DE SOUSA" at bounding box center [407, 114] width 70 height 7
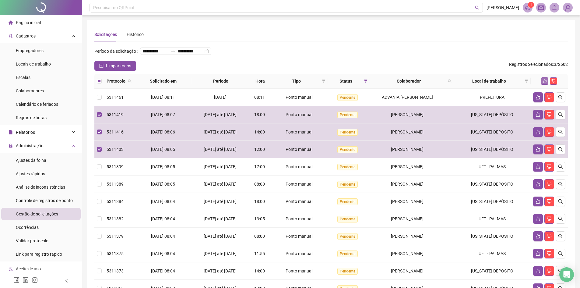
click at [545, 83] on icon "like" at bounding box center [545, 81] width 4 height 4
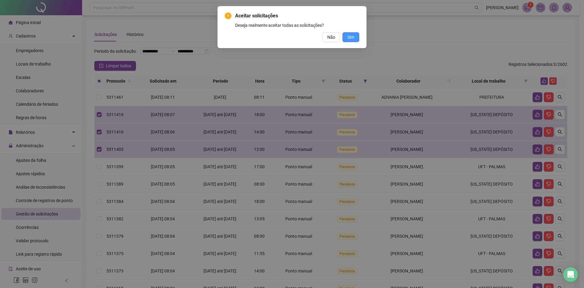
click at [350, 36] on span "Sim" at bounding box center [351, 37] width 7 height 7
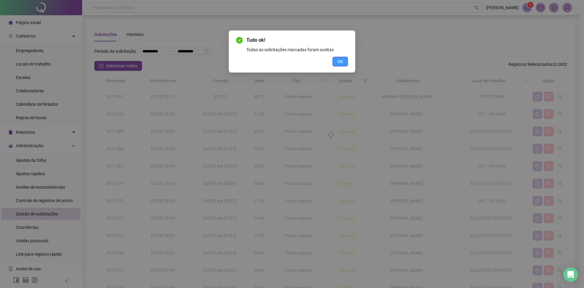
click at [339, 59] on span "OK" at bounding box center [340, 61] width 6 height 7
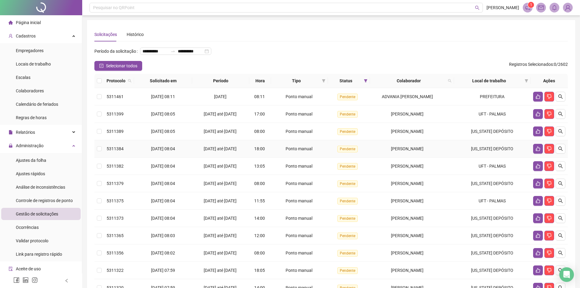
click at [473, 157] on td "MONTANA DEPÓSITO" at bounding box center [492, 148] width 77 height 17
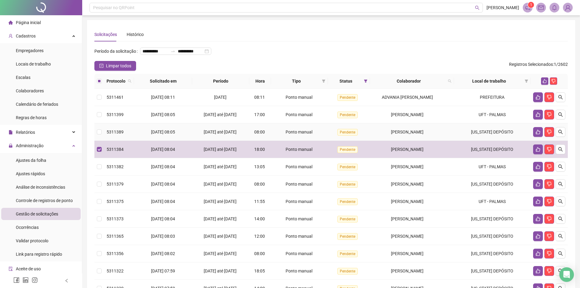
click at [475, 138] on td "MONTANA DEPÓSITO" at bounding box center [492, 131] width 77 height 17
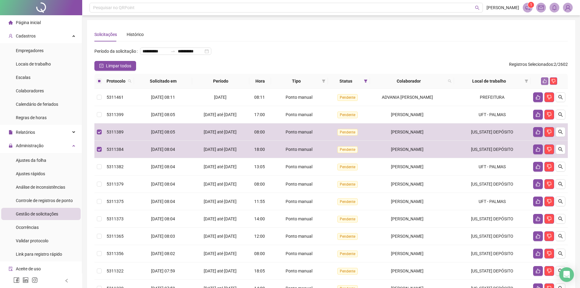
click at [545, 83] on icon "like" at bounding box center [544, 81] width 4 height 4
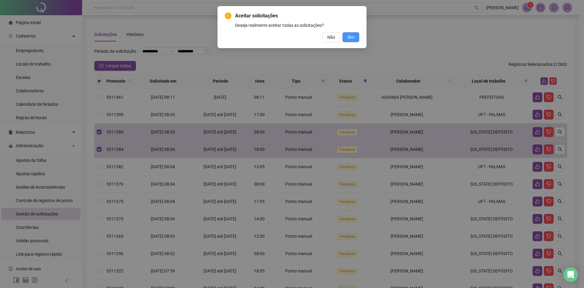
click at [352, 37] on span "Sim" at bounding box center [351, 37] width 7 height 7
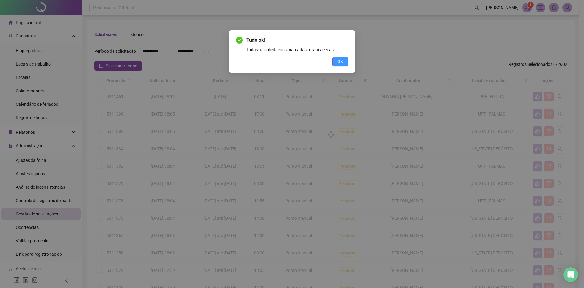
click at [343, 58] on button "OK" at bounding box center [341, 62] width 16 height 10
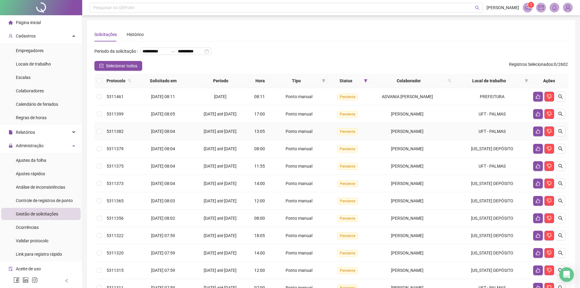
click at [471, 138] on td "UFT - PALMAS" at bounding box center [492, 131] width 77 height 17
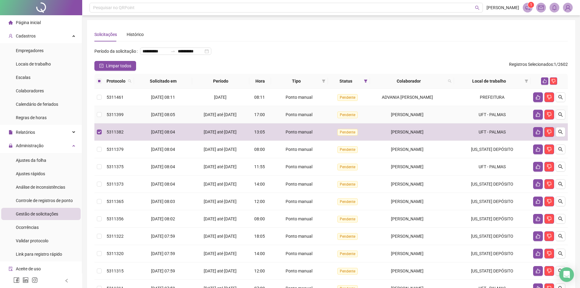
click at [478, 121] on td "UFT - PALMAS" at bounding box center [492, 114] width 77 height 17
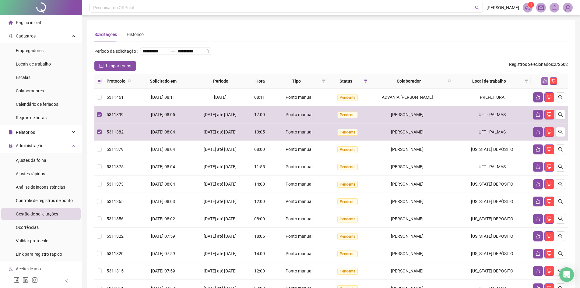
click at [543, 83] on icon "like" at bounding box center [544, 81] width 4 height 4
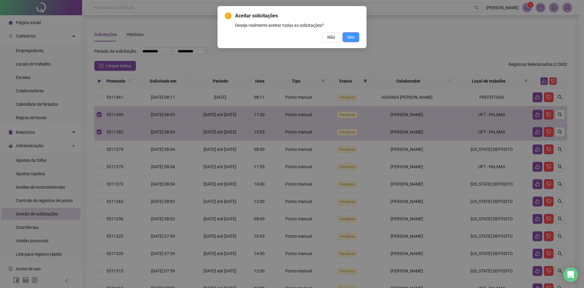
click at [354, 39] on span "Sim" at bounding box center [351, 37] width 7 height 7
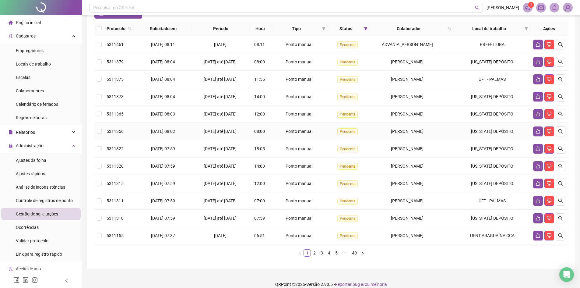
scroll to position [61, 0]
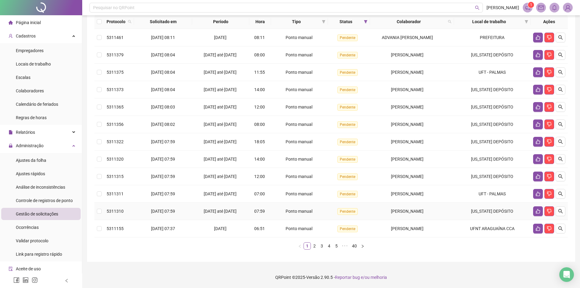
click at [476, 220] on td "MONTANA DEPÓSITO" at bounding box center [492, 210] width 77 height 17
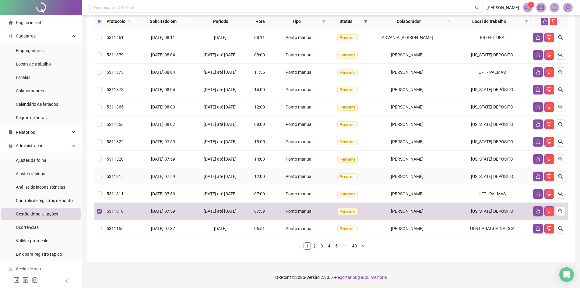
click at [474, 185] on td "MONTANA DEPÓSITO" at bounding box center [492, 176] width 77 height 17
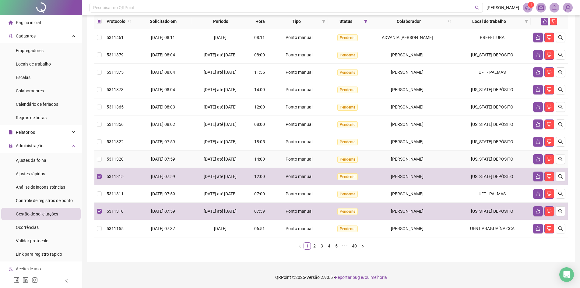
click at [476, 163] on td "MONTANA DEPÓSITO" at bounding box center [492, 158] width 77 height 17
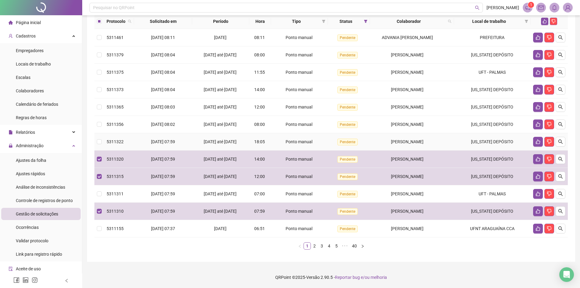
click at [474, 148] on td "MONTANA DEPÓSITO" at bounding box center [492, 141] width 77 height 17
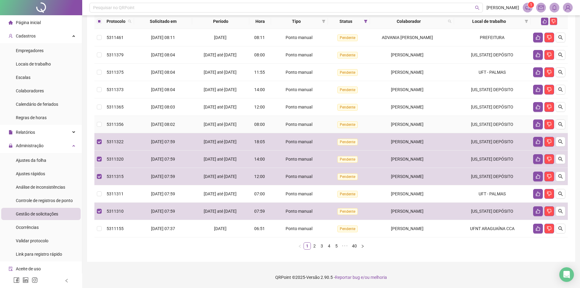
click at [475, 133] on td "MONTANA DEPÓSITO" at bounding box center [492, 124] width 77 height 17
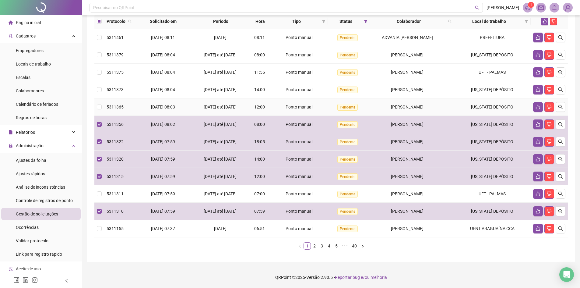
click at [476, 111] on td "MONTANA DEPÓSITO" at bounding box center [492, 106] width 77 height 17
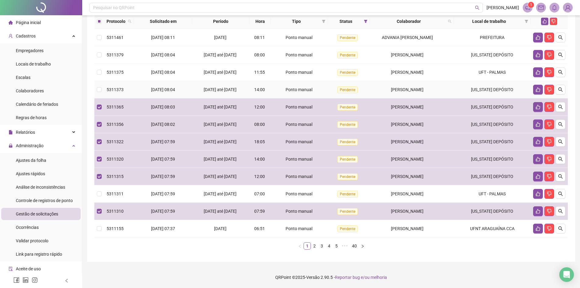
click at [474, 97] on td "MONTANA DEPÓSITO" at bounding box center [492, 89] width 77 height 17
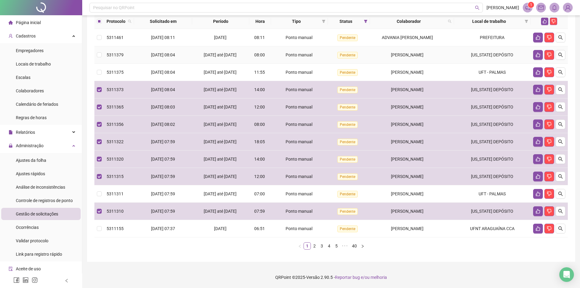
click at [499, 62] on td "MONTANA DEPÓSITO" at bounding box center [492, 54] width 77 height 17
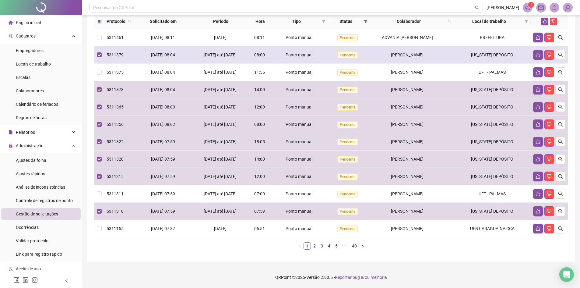
scroll to position [30, 0]
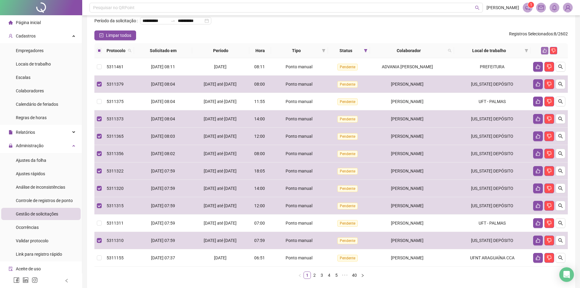
click at [546, 53] on icon "like" at bounding box center [545, 51] width 4 height 4
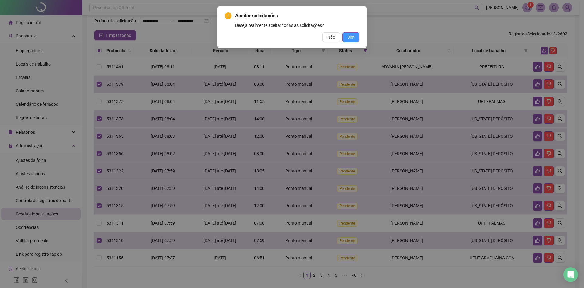
click at [355, 35] on button "Sim" at bounding box center [351, 37] width 17 height 10
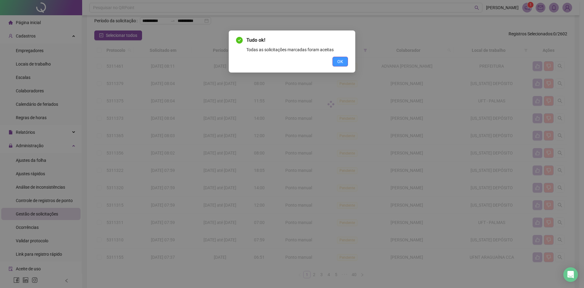
click at [344, 61] on button "OK" at bounding box center [341, 62] width 16 height 10
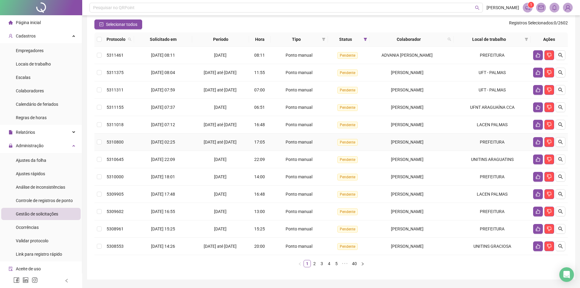
scroll to position [61, 0]
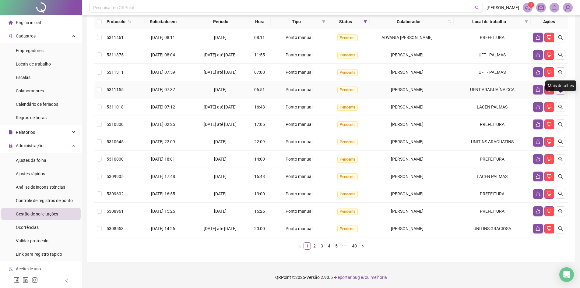
click at [559, 92] on icon "search" at bounding box center [560, 89] width 5 height 5
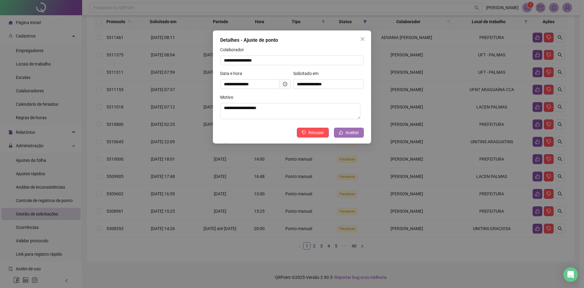
click at [352, 132] on span "Aceitar" at bounding box center [352, 132] width 13 height 7
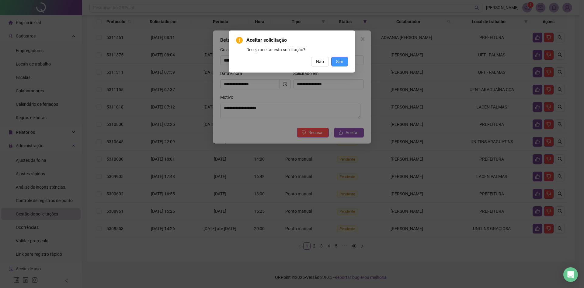
click at [337, 59] on span "Sim" at bounding box center [339, 61] width 7 height 7
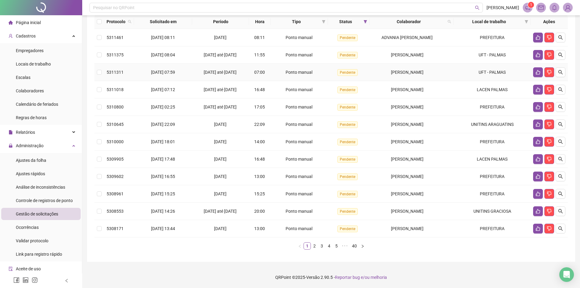
click at [466, 77] on td "UFT - PALMAS" at bounding box center [491, 72] width 77 height 17
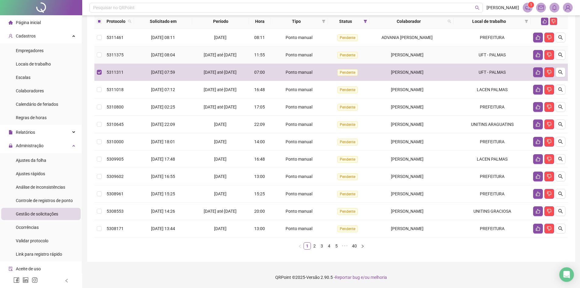
click at [467, 60] on td "UFT - PALMAS" at bounding box center [491, 54] width 77 height 17
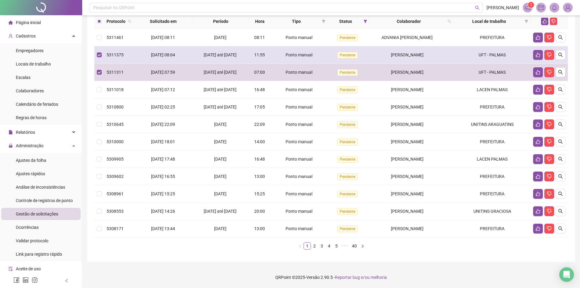
click at [443, 61] on td "AURELIO MIGUEL GOMES RAMOS" at bounding box center [411, 54] width 84 height 17
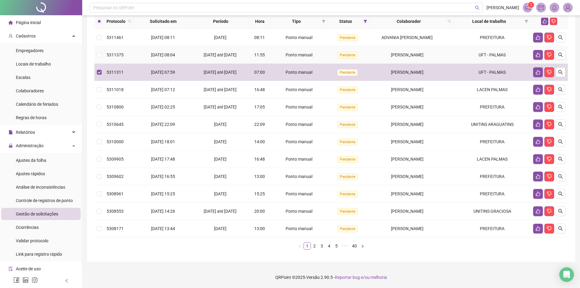
drag, startPoint x: 438, startPoint y: 62, endPoint x: 369, endPoint y: 62, distance: 69.4
click at [369, 62] on td "AURELIO MIGUEL GOMES RAMOS" at bounding box center [411, 54] width 84 height 17
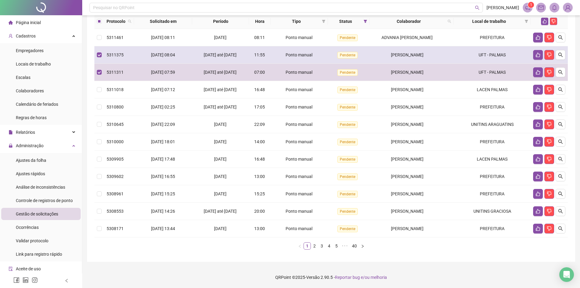
copy span "AURELIO MIGUEL GOMES RAMOS"
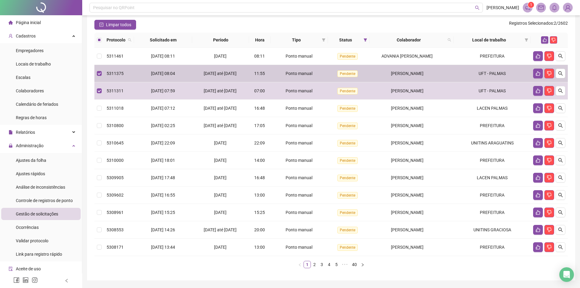
scroll to position [30, 0]
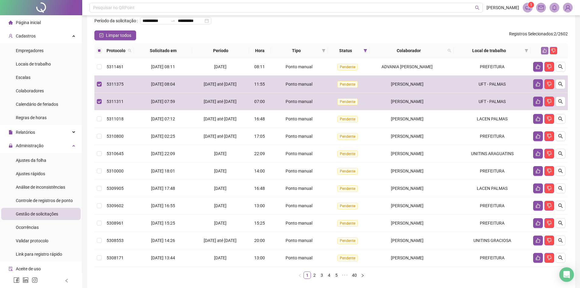
click at [545, 53] on icon "like" at bounding box center [544, 50] width 4 height 4
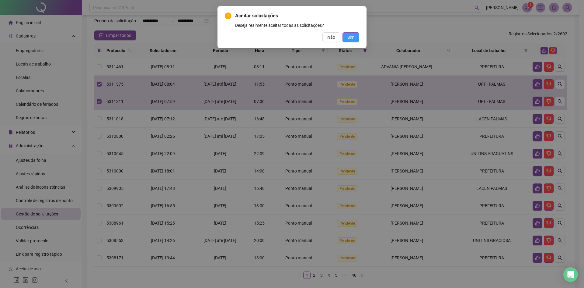
click at [352, 37] on span "Sim" at bounding box center [351, 37] width 7 height 7
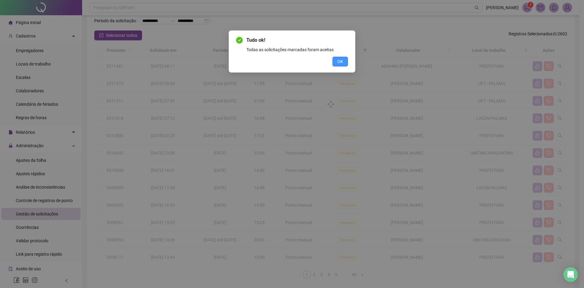
click at [340, 61] on span "OK" at bounding box center [340, 61] width 6 height 7
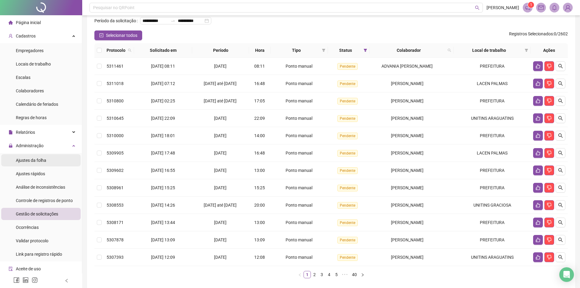
click at [25, 158] on span "Ajustes da folha" at bounding box center [31, 160] width 30 height 5
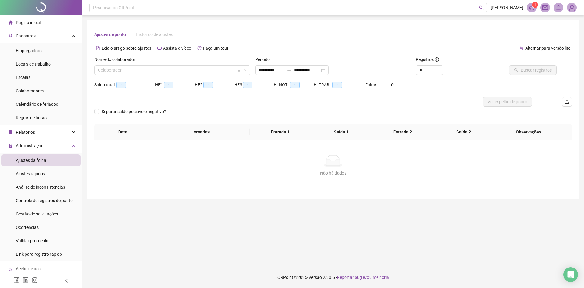
type input "**********"
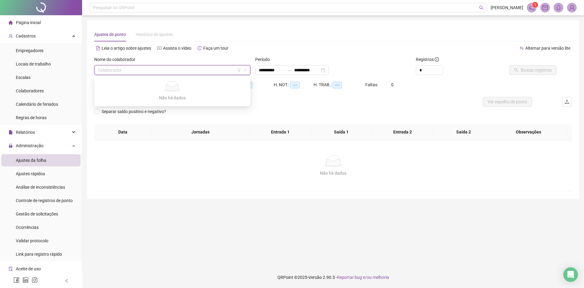
click at [121, 72] on input "search" at bounding box center [169, 69] width 143 height 9
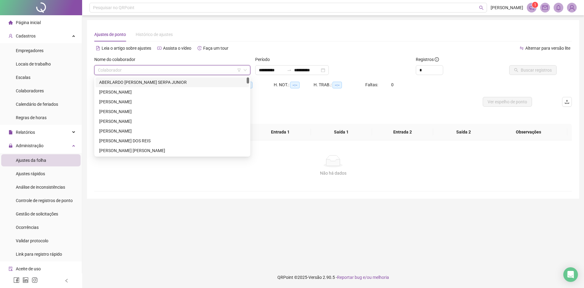
paste input "**********"
type input "**********"
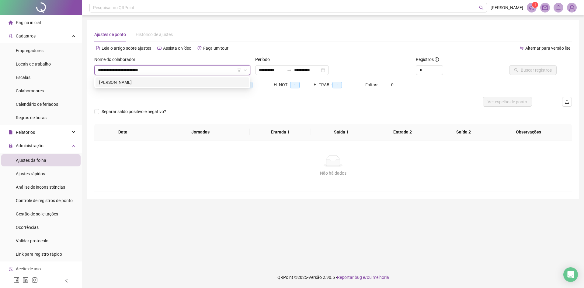
click at [132, 83] on div "AURELIO MIGUEL GOMES RAMOS" at bounding box center [172, 82] width 146 height 7
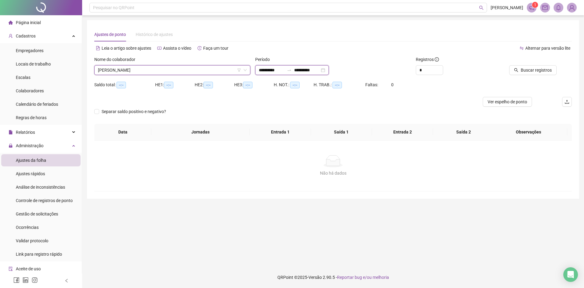
click at [284, 69] on input "**********" at bounding box center [272, 70] width 26 height 7
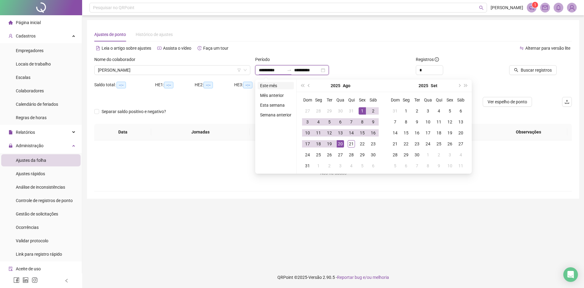
type input "**********"
click at [264, 85] on li "Este mês" at bounding box center [276, 85] width 36 height 7
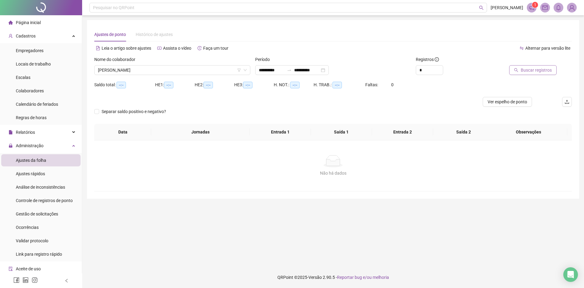
click at [521, 72] on button "Buscar registros" at bounding box center [532, 70] width 47 height 10
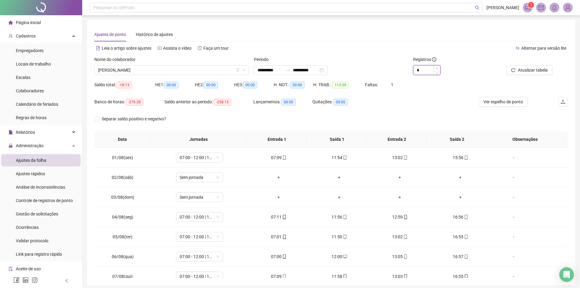
click at [438, 66] on span "Increase Value" at bounding box center [436, 67] width 7 height 5
type input "*"
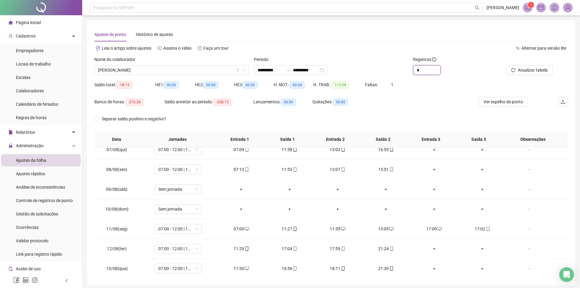
scroll to position [183, 0]
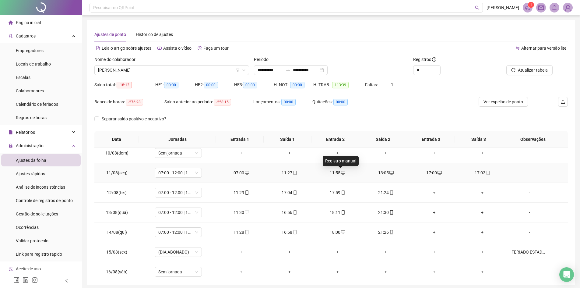
click at [341, 170] on icon "desktop" at bounding box center [343, 172] width 4 height 4
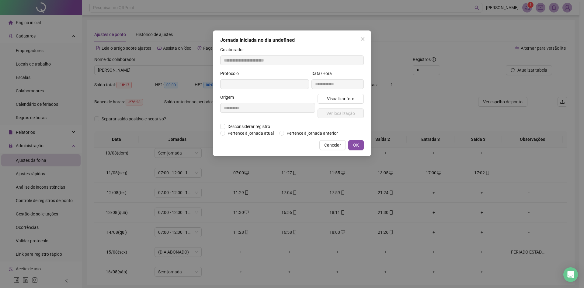
click at [220, 124] on div "**********" at bounding box center [292, 92] width 158 height 125
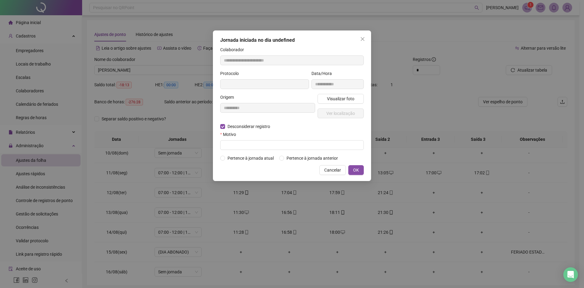
type input "**********"
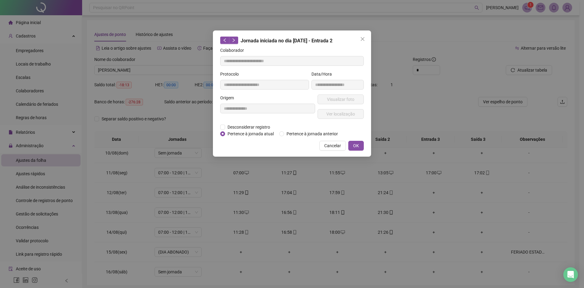
click at [243, 144] on div "Cancelar OK" at bounding box center [292, 146] width 144 height 10
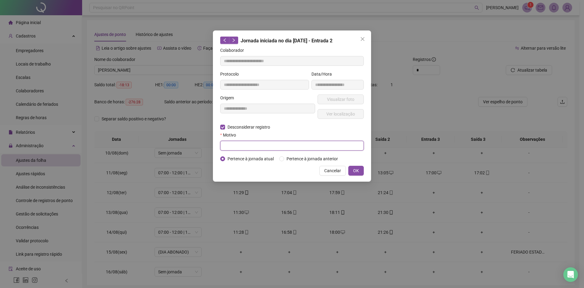
click at [231, 144] on input "text" at bounding box center [292, 146] width 144 height 10
drag, startPoint x: 254, startPoint y: 145, endPoint x: 213, endPoint y: 146, distance: 41.4
click at [213, 146] on div "**********" at bounding box center [292, 144] width 584 height 288
type input "**********"
click at [347, 158] on div "Pertence à jornada atual Pertence à jornada anterior" at bounding box center [292, 158] width 146 height 7
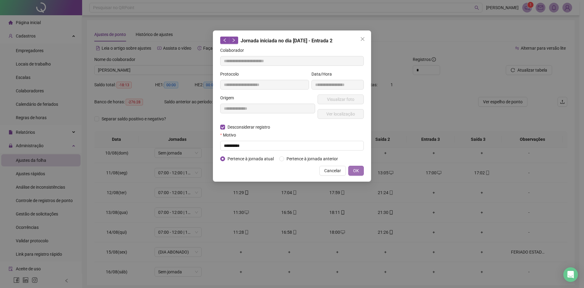
click at [356, 170] on span "OK" at bounding box center [356, 170] width 6 height 7
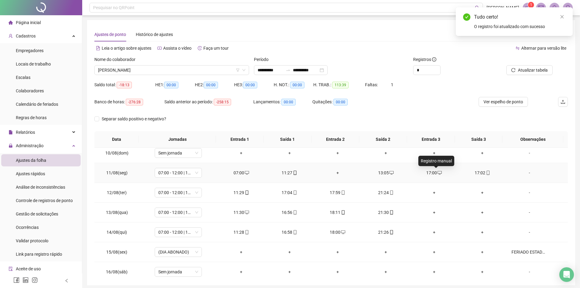
click at [437, 170] on span at bounding box center [439, 172] width 5 height 5
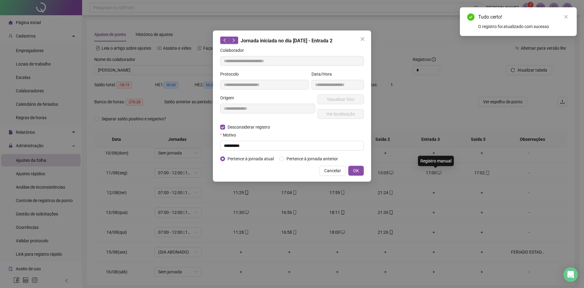
type input "**********"
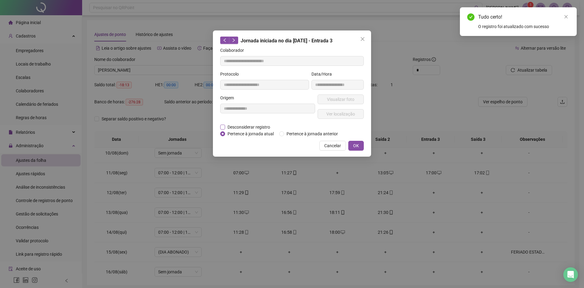
click at [225, 126] on span "Desconsiderar registro" at bounding box center [248, 127] width 47 height 7
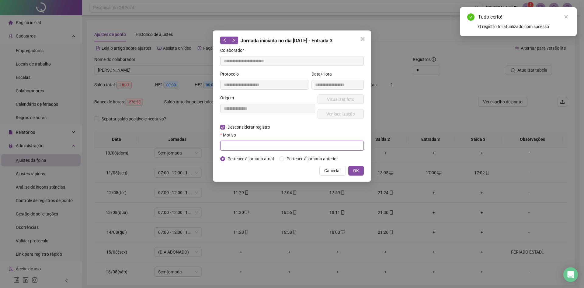
click at [239, 144] on input "text" at bounding box center [292, 146] width 144 height 10
paste input "**********"
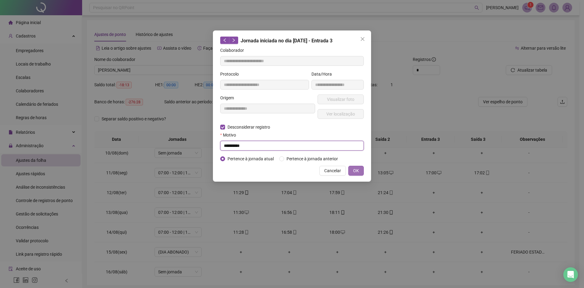
type input "**********"
click at [356, 167] on span "OK" at bounding box center [356, 170] width 6 height 7
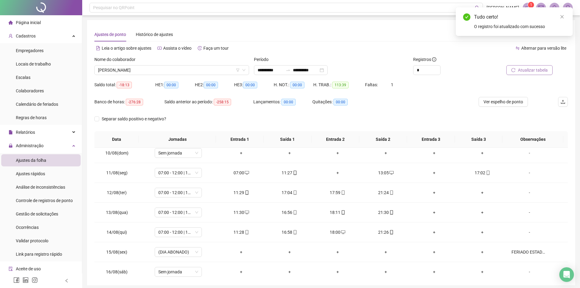
click at [511, 72] on button "Atualizar tabela" at bounding box center [529, 70] width 46 height 10
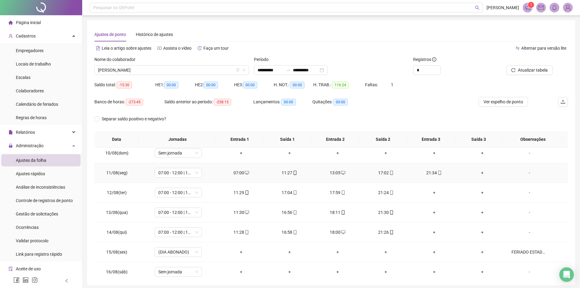
click at [337, 173] on div "13:05" at bounding box center [337, 172] width 38 height 7
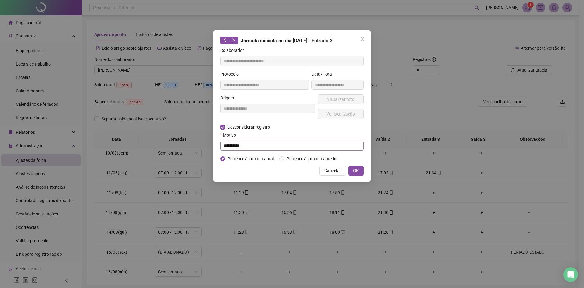
type input "**********"
click at [249, 145] on input "text" at bounding box center [292, 146] width 144 height 10
paste input "**********"
type input "**********"
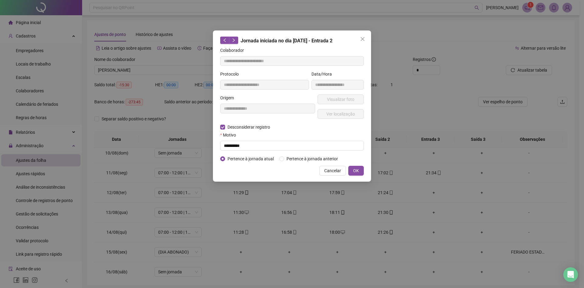
click at [300, 166] on div "Cancelar OK" at bounding box center [292, 171] width 144 height 10
click at [362, 169] on button "OK" at bounding box center [356, 171] width 16 height 10
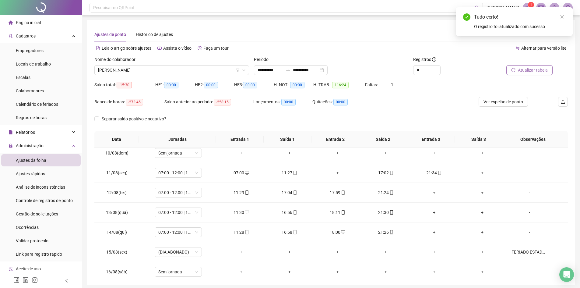
click at [530, 71] on span "Atualizar tabela" at bounding box center [533, 70] width 30 height 7
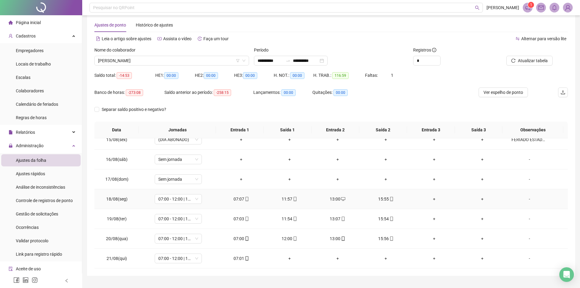
scroll to position [23, 0]
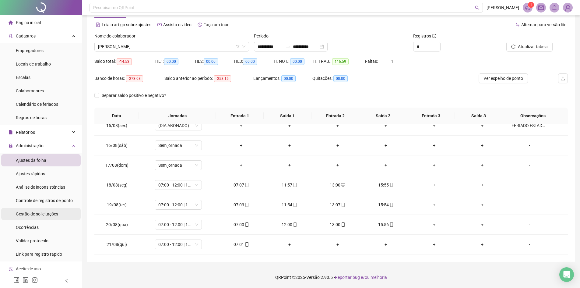
click at [49, 211] on span "Gestão de solicitações" at bounding box center [37, 213] width 42 height 5
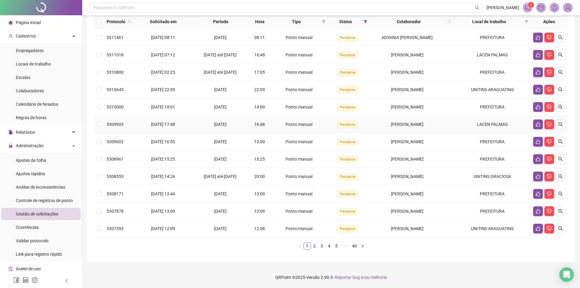
scroll to position [69, 0]
click at [313, 246] on link "2" at bounding box center [314, 245] width 7 height 7
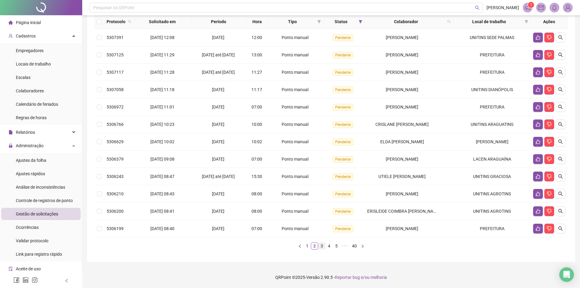
click at [320, 249] on link "3" at bounding box center [321, 245] width 7 height 7
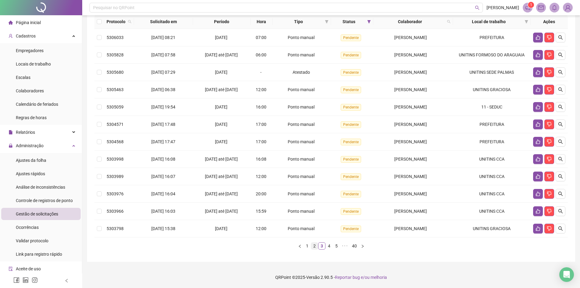
click at [317, 245] on link "2" at bounding box center [314, 245] width 7 height 7
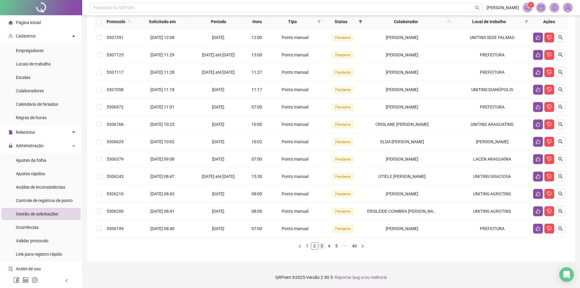
click at [320, 249] on link "3" at bounding box center [321, 245] width 7 height 7
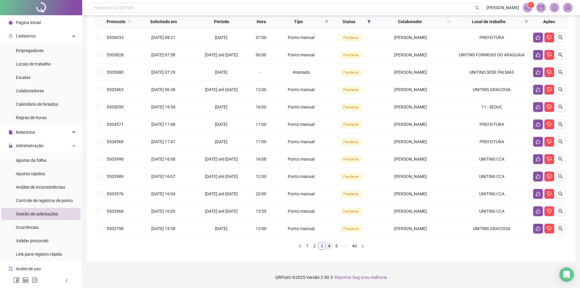
click at [328, 246] on link "4" at bounding box center [329, 245] width 7 height 7
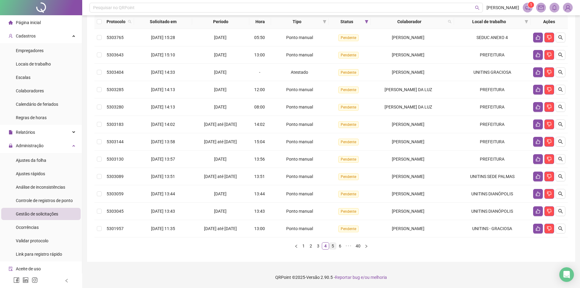
click at [333, 244] on link "5" at bounding box center [332, 245] width 7 height 7
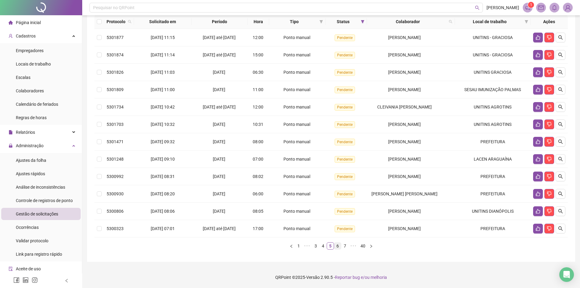
click at [339, 246] on link "6" at bounding box center [337, 245] width 7 height 7
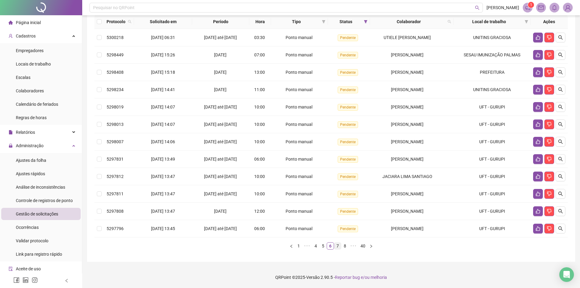
click at [336, 245] on link "7" at bounding box center [337, 245] width 7 height 7
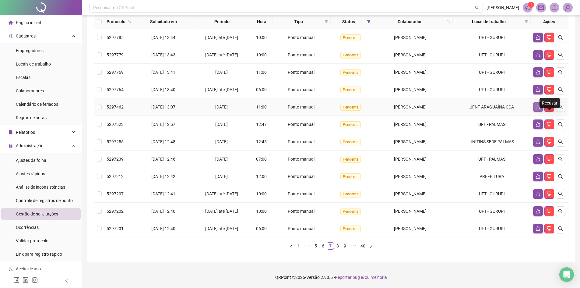
click at [540, 104] on icon "like" at bounding box center [537, 106] width 5 height 5
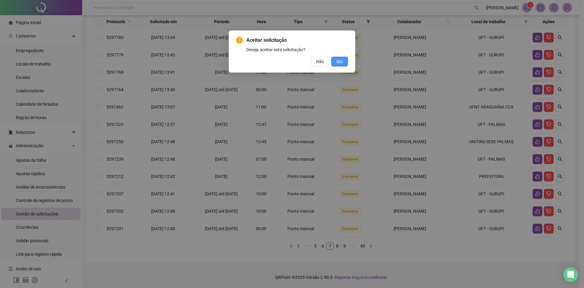
click at [337, 60] on span "Sim" at bounding box center [339, 61] width 7 height 7
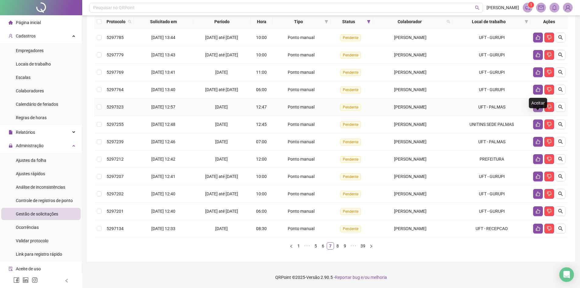
click at [539, 106] on icon "like" at bounding box center [538, 107] width 4 height 5
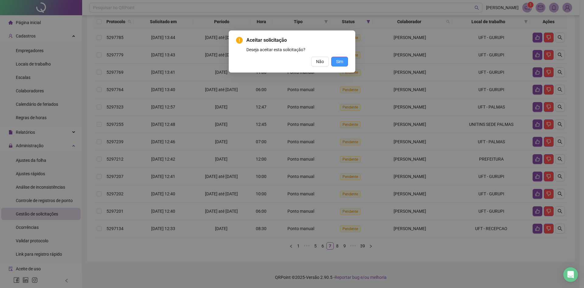
click at [344, 61] on button "Sim" at bounding box center [339, 62] width 17 height 10
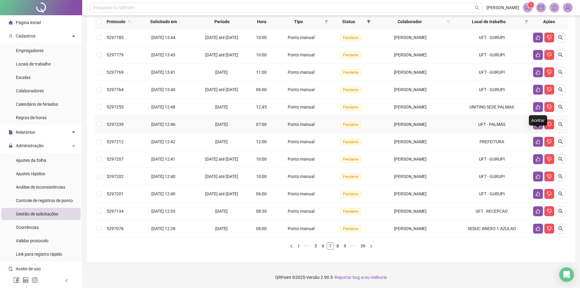
click at [536, 124] on icon "like" at bounding box center [537, 124] width 5 height 5
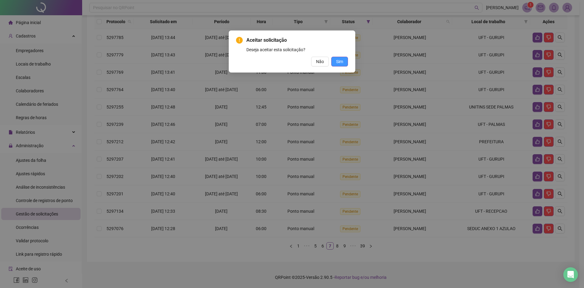
click at [339, 62] on span "Sim" at bounding box center [339, 61] width 7 height 7
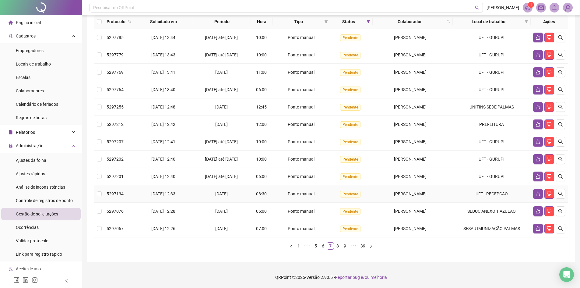
click at [474, 192] on td "UFT - RECEPCAO" at bounding box center [492, 193] width 78 height 17
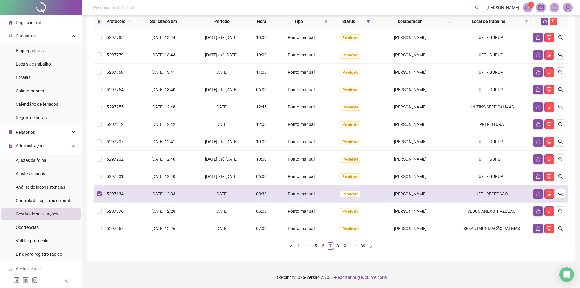
click at [474, 192] on td "UFT - RECEPCAO" at bounding box center [492, 193] width 78 height 17
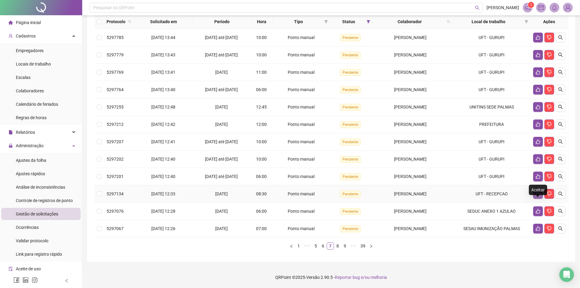
click at [540, 190] on button "button" at bounding box center [538, 194] width 10 height 10
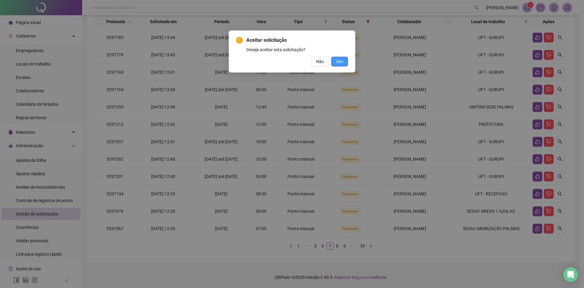
click at [341, 61] on span "Sim" at bounding box center [339, 61] width 7 height 7
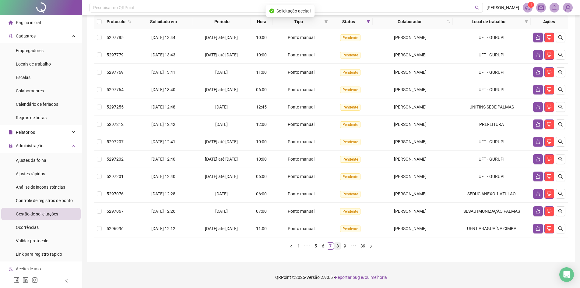
click at [337, 246] on link "8" at bounding box center [337, 245] width 7 height 7
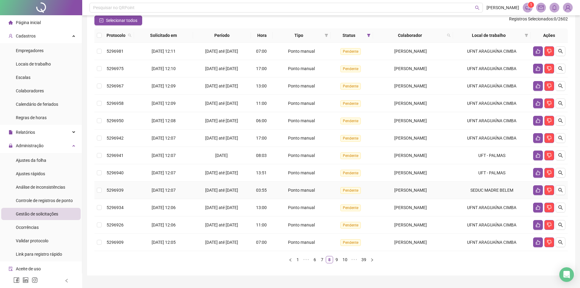
scroll to position [38, 0]
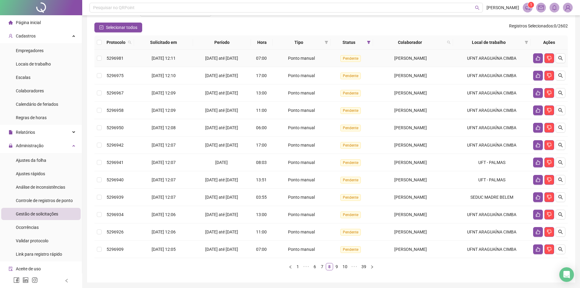
click at [475, 62] on td "UFNT ARAGUAÍNA CIMBA" at bounding box center [492, 58] width 78 height 17
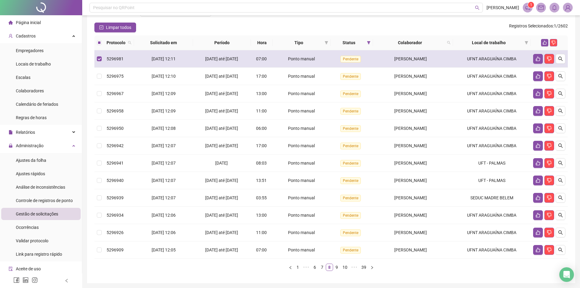
click at [484, 68] on td "UFNT ARAGUAÍNA CIMBA" at bounding box center [492, 58] width 78 height 17
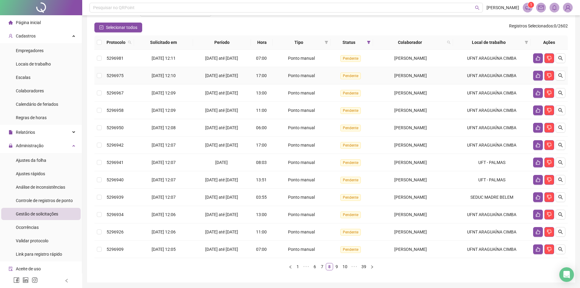
click at [488, 84] on td "UFNT ARAGUAÍNA CIMBA" at bounding box center [492, 75] width 78 height 17
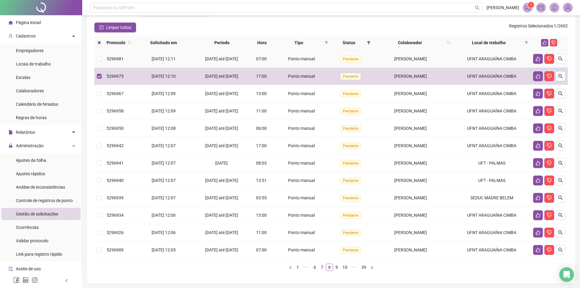
click at [483, 68] on td "UFNT ARAGUAÍNA CIMBA" at bounding box center [492, 58] width 78 height 17
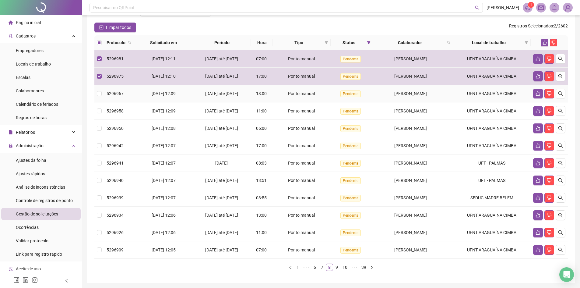
click at [490, 102] on td "UFNT ARAGUAÍNA CIMBA" at bounding box center [492, 93] width 78 height 17
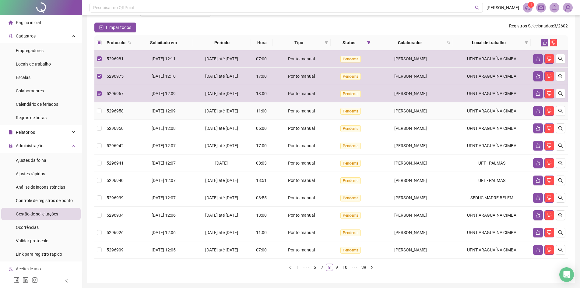
click at [489, 120] on td "UFNT ARAGUAÍNA CIMBA" at bounding box center [492, 110] width 78 height 17
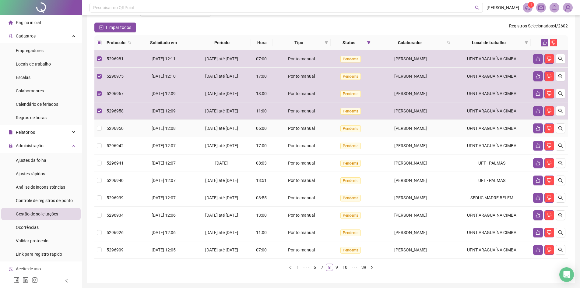
click at [489, 136] on td "UFNT ARAGUAÍNA CIMBA" at bounding box center [492, 128] width 78 height 17
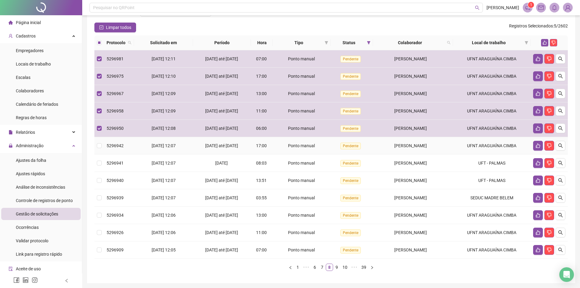
click at [492, 154] on td "UFNT ARAGUAÍNA CIMBA" at bounding box center [492, 145] width 78 height 17
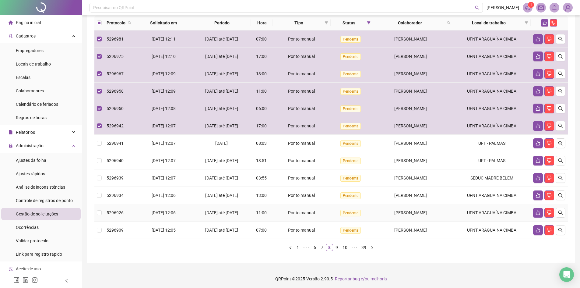
scroll to position [69, 0]
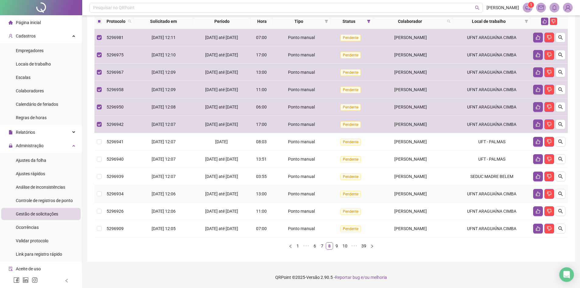
click at [463, 192] on td "UFNT ARAGUAÍNA CIMBA" at bounding box center [492, 193] width 78 height 17
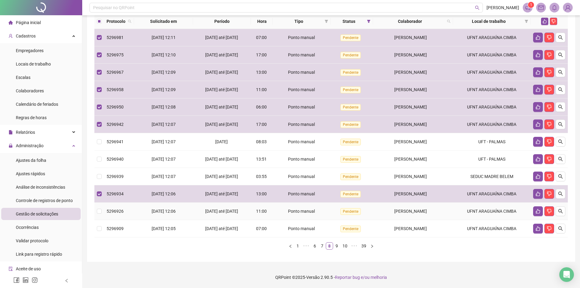
click at [473, 217] on td "UFNT ARAGUAÍNA CIMBA" at bounding box center [492, 210] width 78 height 17
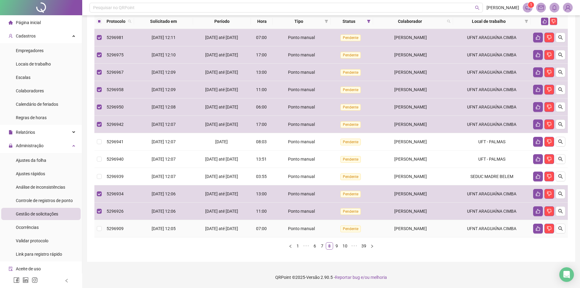
click at [474, 232] on td "UFNT ARAGUAÍNA CIMBA" at bounding box center [492, 228] width 78 height 17
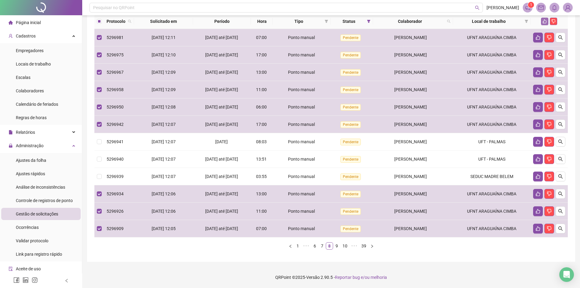
click at [543, 21] on icon "like" at bounding box center [544, 21] width 4 height 4
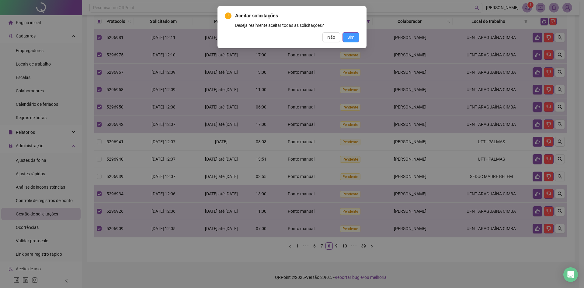
click at [357, 35] on button "Sim" at bounding box center [351, 37] width 17 height 10
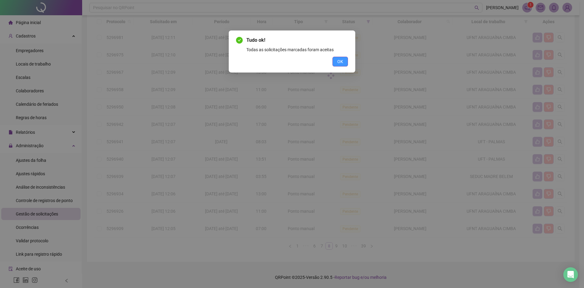
click at [343, 63] on span "OK" at bounding box center [340, 61] width 6 height 7
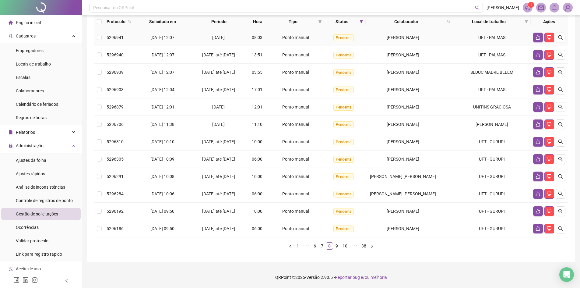
click at [438, 34] on div "ZELIA QUINTINA ELIAS" at bounding box center [403, 37] width 70 height 7
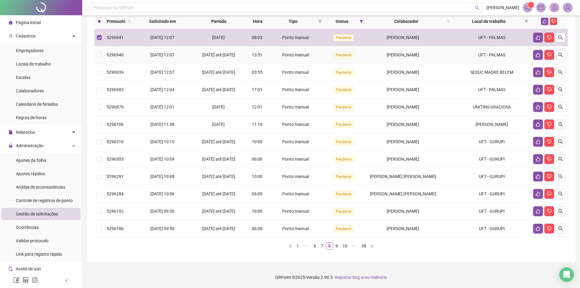
click at [435, 51] on td "MISIA SANTOS OLIVEIRA" at bounding box center [409, 54] width 88 height 17
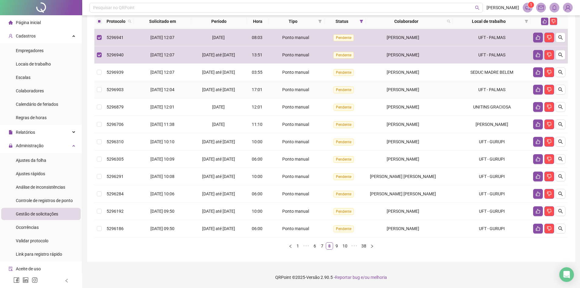
click at [461, 88] on td "UFT - PALMAS" at bounding box center [492, 89] width 78 height 17
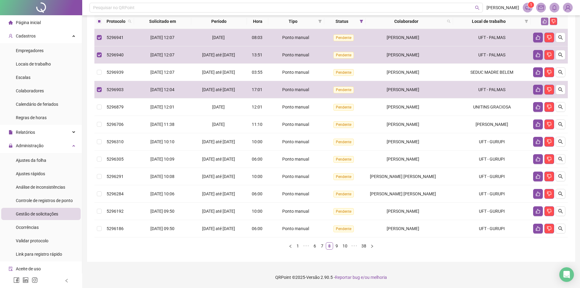
click at [543, 21] on icon "like" at bounding box center [544, 21] width 4 height 4
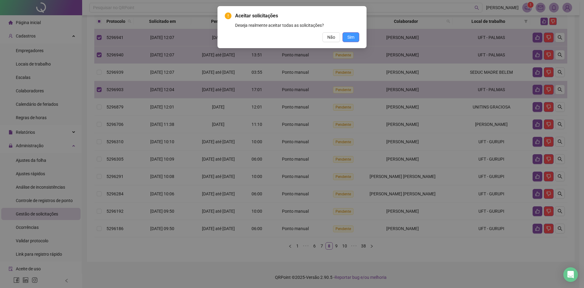
click at [355, 33] on button "Sim" at bounding box center [351, 37] width 17 height 10
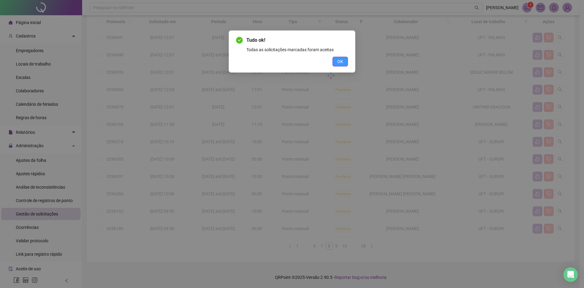
click at [340, 60] on span "OK" at bounding box center [340, 61] width 6 height 7
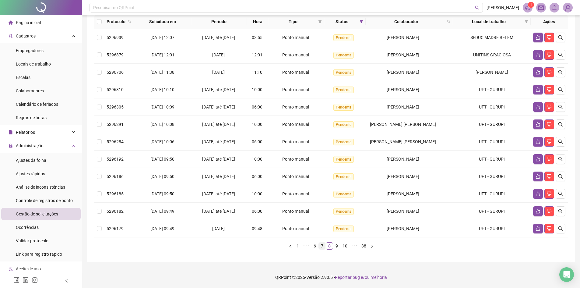
click at [321, 246] on link "7" at bounding box center [322, 245] width 7 height 7
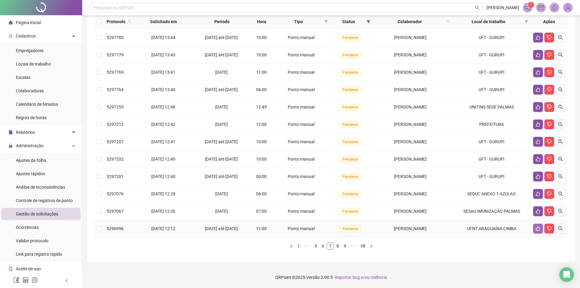
click at [540, 227] on button "button" at bounding box center [538, 228] width 10 height 10
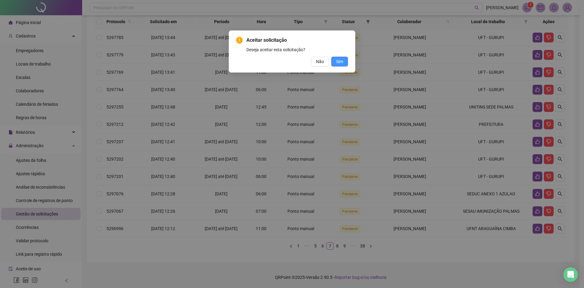
click at [341, 59] on span "Sim" at bounding box center [339, 61] width 7 height 7
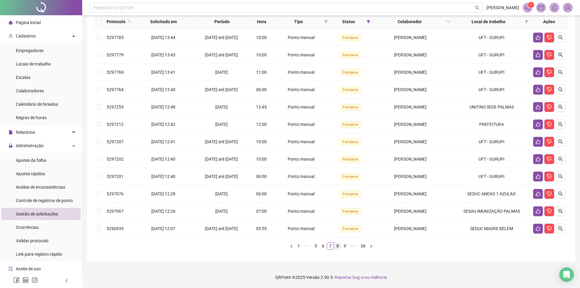
click at [339, 246] on link "8" at bounding box center [337, 245] width 7 height 7
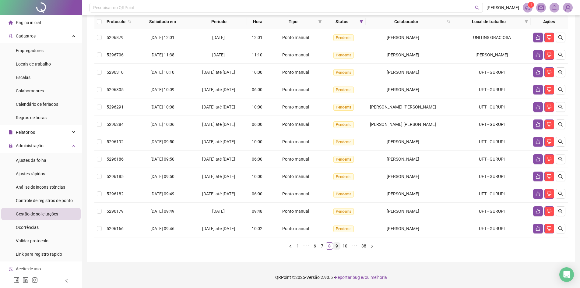
click at [336, 245] on link "9" at bounding box center [336, 245] width 7 height 7
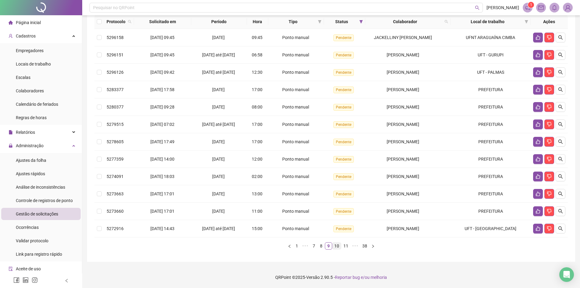
click at [336, 245] on link "10" at bounding box center [336, 245] width 9 height 7
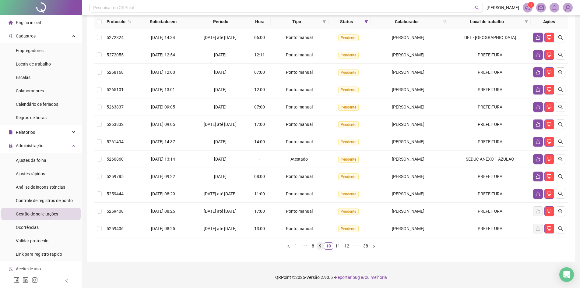
click at [321, 246] on link "9" at bounding box center [320, 245] width 7 height 7
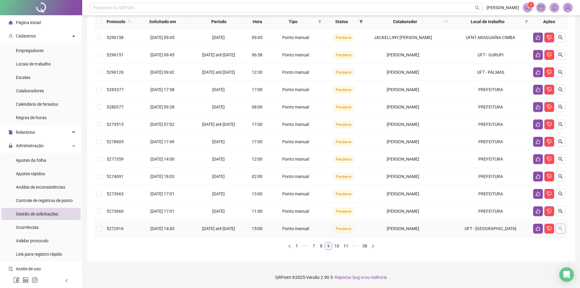
click at [560, 225] on button "button" at bounding box center [560, 228] width 10 height 10
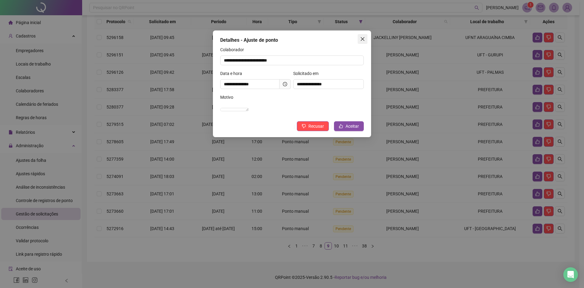
click at [363, 39] on icon "close" at bounding box center [363, 39] width 4 height 4
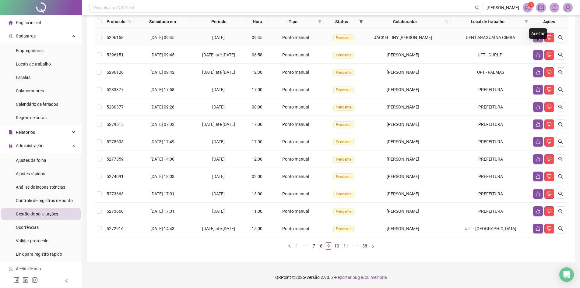
click at [539, 36] on icon "like" at bounding box center [537, 37] width 5 height 5
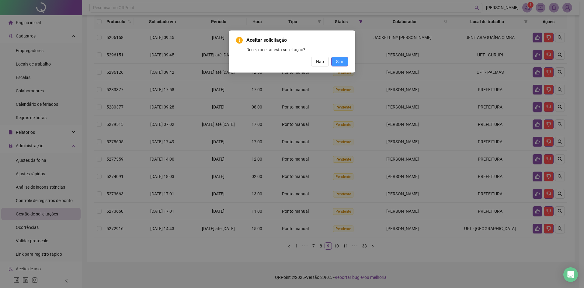
click at [342, 59] on span "Sim" at bounding box center [339, 61] width 7 height 7
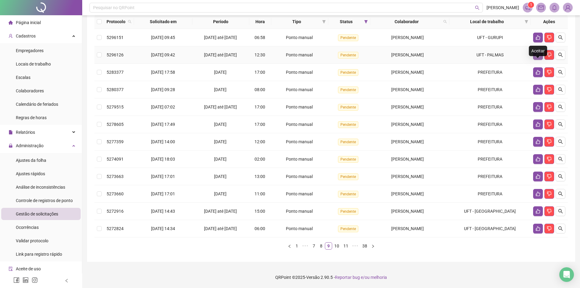
click at [537, 54] on icon "like" at bounding box center [537, 54] width 5 height 5
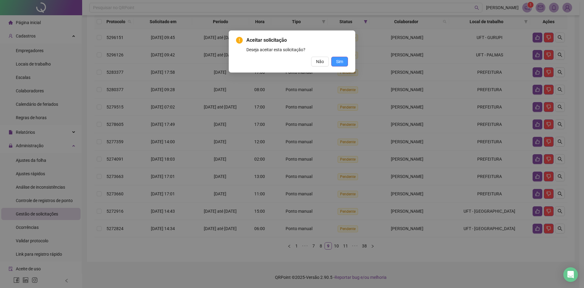
click at [339, 64] on span "Sim" at bounding box center [339, 61] width 7 height 7
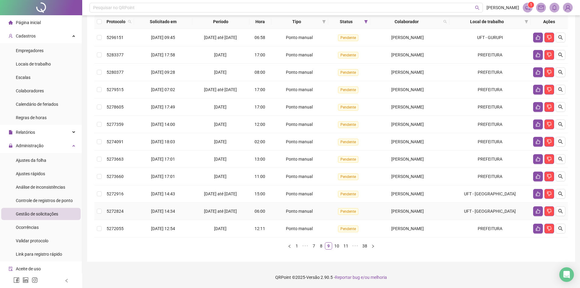
click at [458, 210] on td "UFT - PORTO NACIONAL" at bounding box center [489, 210] width 81 height 17
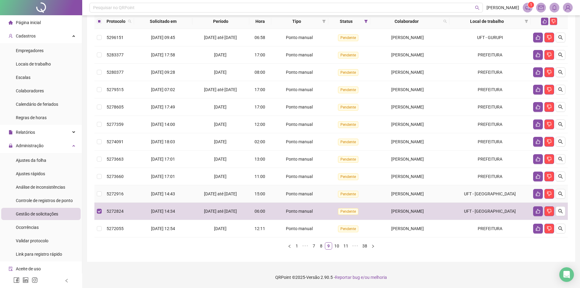
click at [458, 197] on td "UFT - PORTO NACIONAL" at bounding box center [489, 193] width 81 height 17
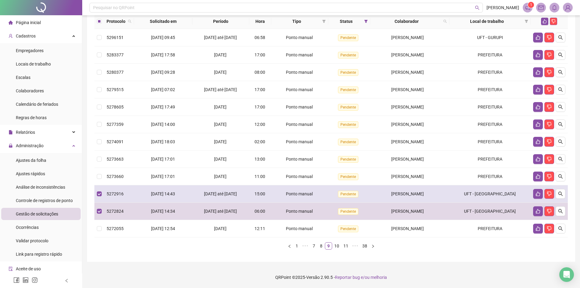
click at [459, 195] on td "UFT - PORTO NACIONAL" at bounding box center [489, 193] width 81 height 17
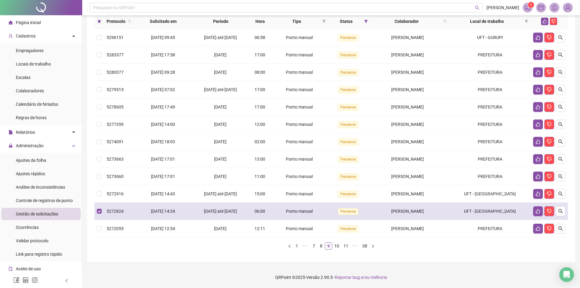
click at [459, 212] on td "UFT - PORTO NACIONAL" at bounding box center [489, 210] width 81 height 17
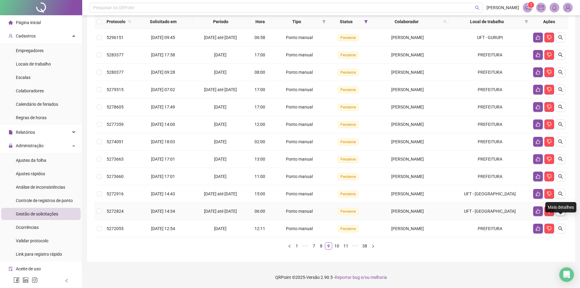
click at [559, 208] on icon "search" at bounding box center [560, 210] width 5 height 5
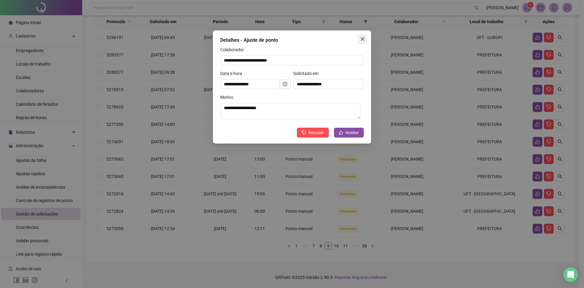
click at [364, 38] on icon "close" at bounding box center [363, 39] width 4 height 4
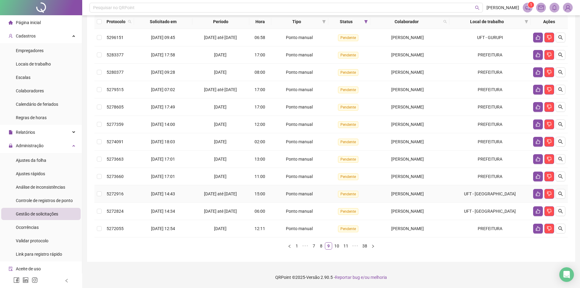
drag, startPoint x: 437, startPoint y: 194, endPoint x: 370, endPoint y: 197, distance: 67.1
click at [370, 197] on td "MARIA DE FATIMA LOPES SANTOS" at bounding box center [409, 193] width 79 height 17
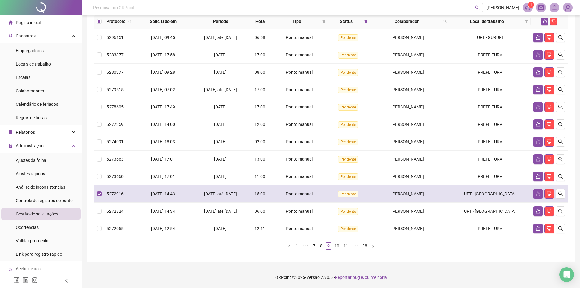
copy span "MARIA DE FATIMA LOPES SANTOS"
